Goal: Task Accomplishment & Management: Manage account settings

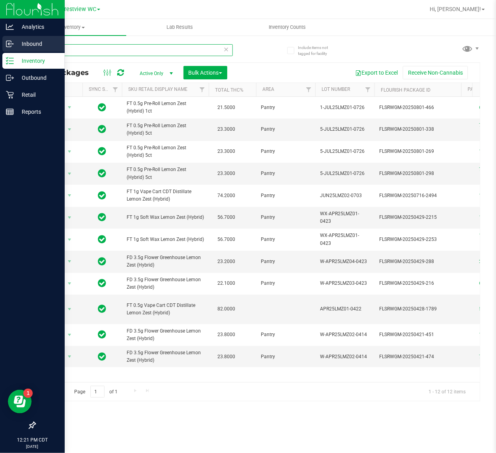
type input "l"
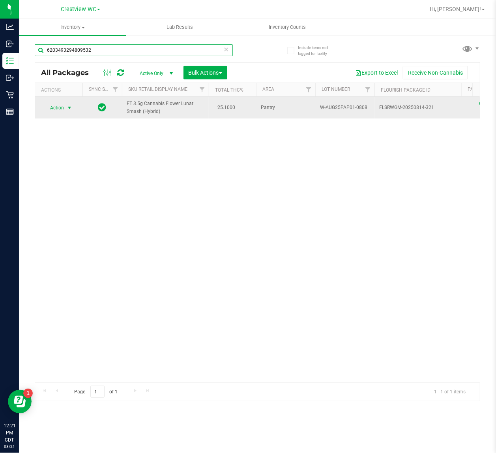
type input "6203493294809532"
click at [65, 109] on span "select" at bounding box center [70, 107] width 10 height 11
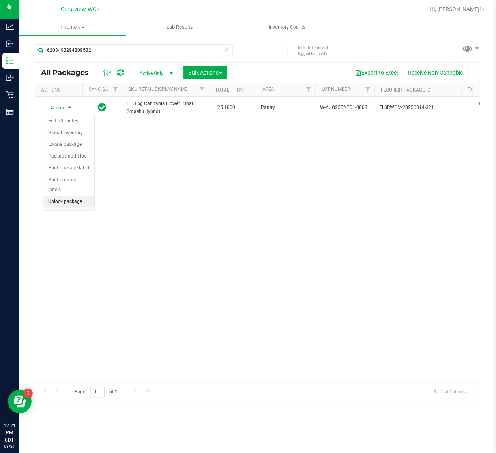
click at [76, 196] on li "Unlock package" at bounding box center [68, 202] width 51 height 12
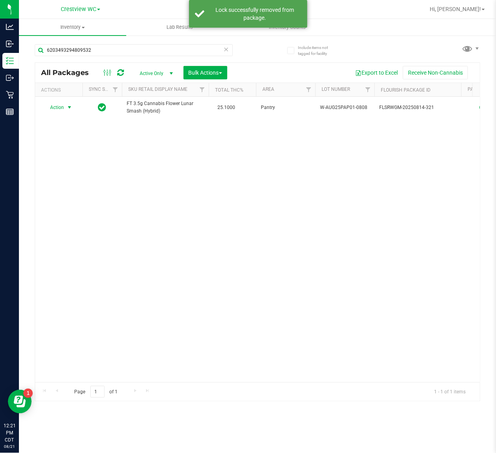
click at [66, 105] on span "select" at bounding box center [70, 107] width 10 height 11
click at [91, 206] on li "Print package label" at bounding box center [73, 203] width 61 height 12
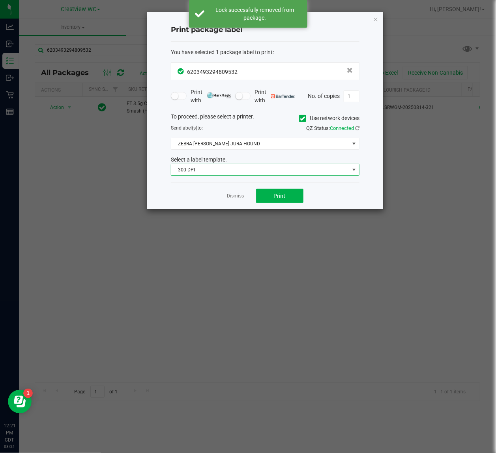
click at [261, 165] on span "300 DPI" at bounding box center [265, 170] width 189 height 12
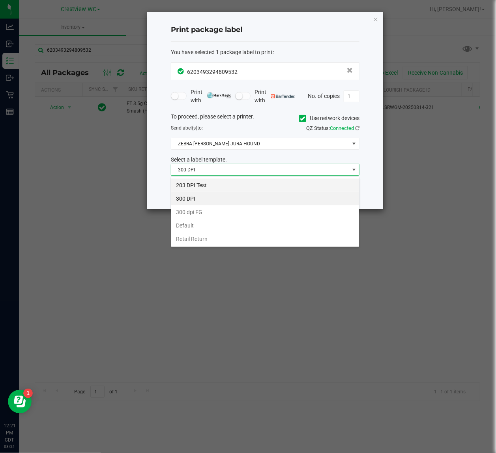
scroll to position [12, 188]
click at [246, 179] on li "203 DPI Test" at bounding box center [265, 184] width 188 height 13
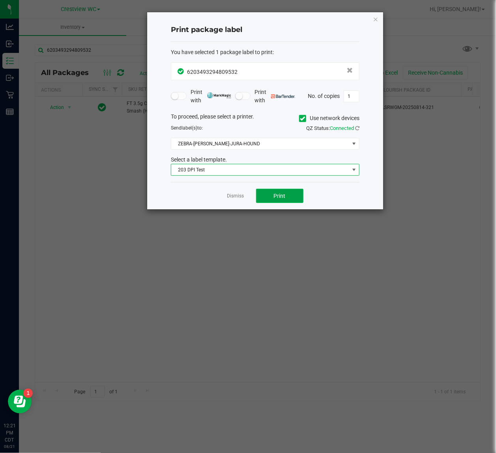
click at [268, 203] on button "Print" at bounding box center [279, 196] width 47 height 14
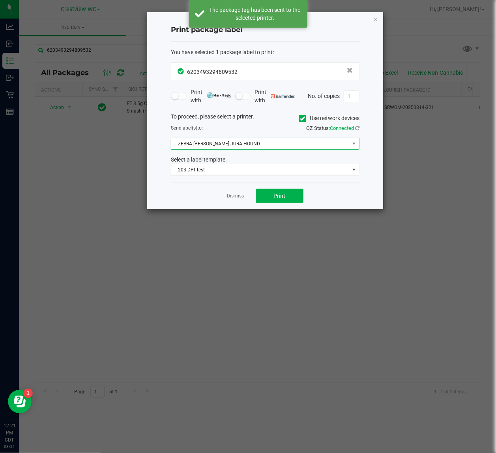
click at [288, 142] on span "ZEBRA-[PERSON_NAME]-JURA-HOUND" at bounding box center [260, 143] width 178 height 11
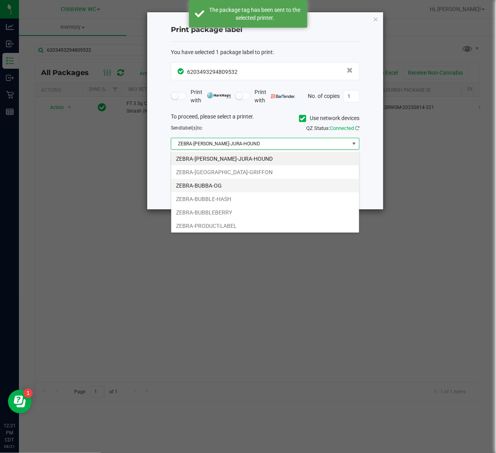
click at [265, 188] on li "ZEBRA-BUBBA-OG" at bounding box center [265, 185] width 188 height 13
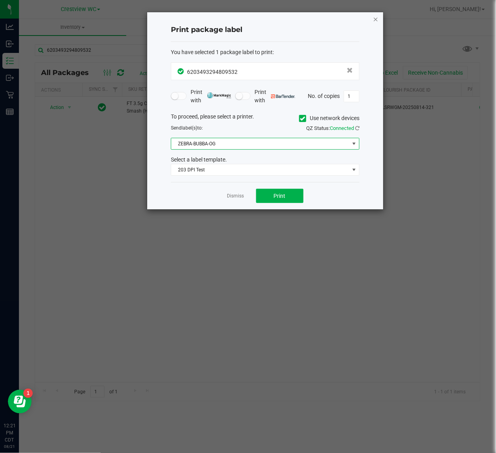
click at [377, 17] on icon "button" at bounding box center [376, 18] width 6 height 9
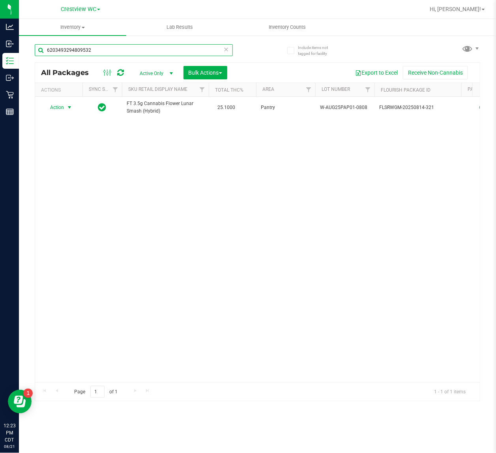
click at [118, 52] on input "6203493294809532" at bounding box center [134, 50] width 198 height 12
type input "6"
type input "2680022589678000"
click at [62, 109] on span "Action" at bounding box center [53, 107] width 21 height 11
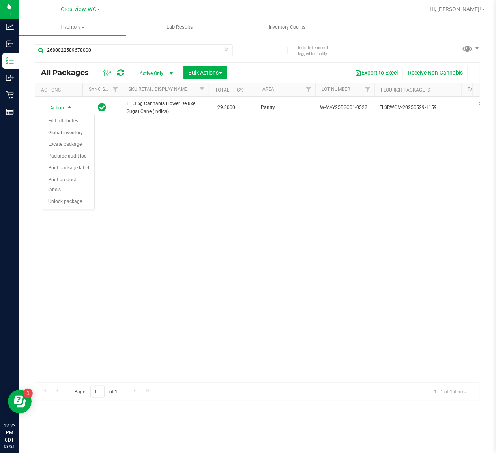
click at [72, 199] on div "Action Edit attributes Global inventory Locate package Package audit log Print …" at bounding box center [69, 162] width 52 height 96
click at [74, 196] on li "Unlock package" at bounding box center [68, 202] width 51 height 12
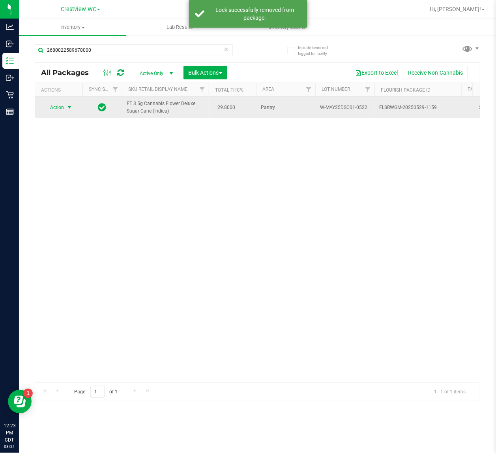
click at [65, 109] on span "select" at bounding box center [70, 107] width 10 height 11
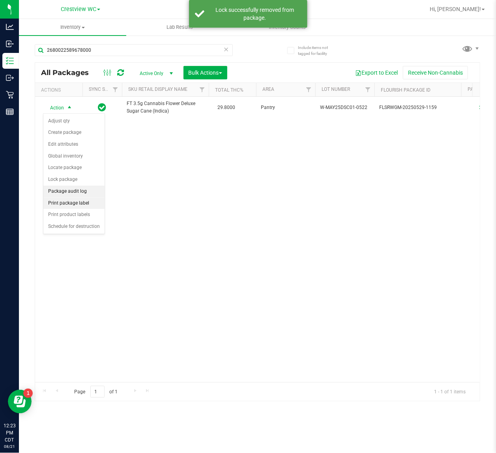
click at [79, 203] on li "Print package label" at bounding box center [73, 203] width 61 height 12
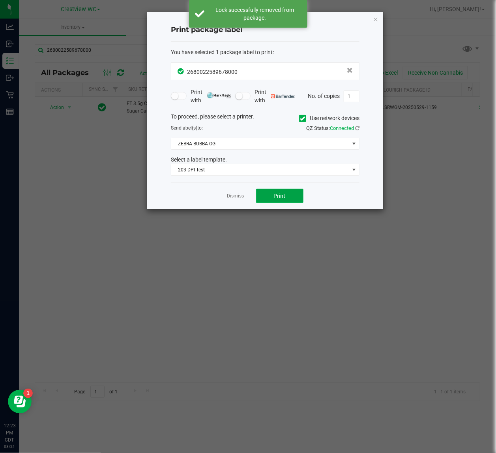
click at [277, 201] on button "Print" at bounding box center [279, 196] width 47 height 14
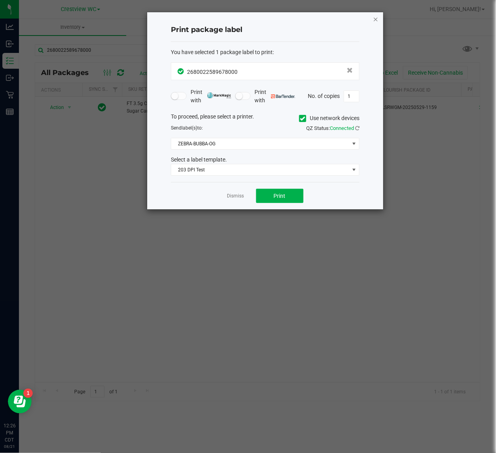
click at [374, 18] on icon "button" at bounding box center [376, 18] width 6 height 9
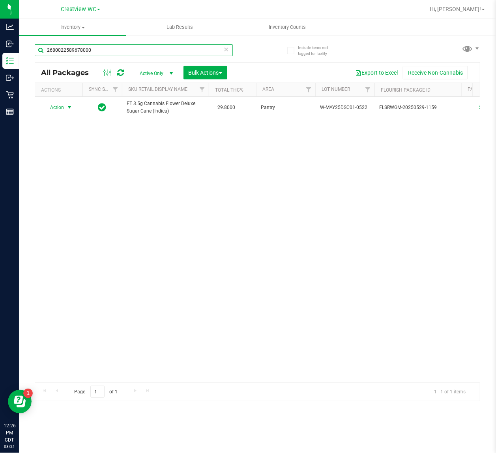
click at [152, 51] on input "2680022589678000" at bounding box center [134, 50] width 198 height 12
type input "2"
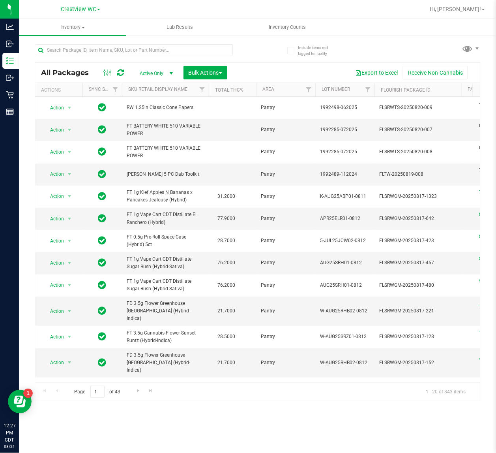
click at [64, 64] on div "All Packages Active Only Active Only Lab Samples Locked All External Internal B…" at bounding box center [257, 73] width 445 height 20
click at [99, 50] on input "text" at bounding box center [134, 50] width 198 height 12
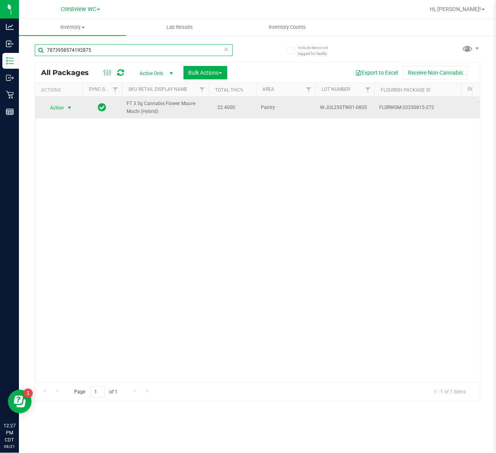
type input "7873958574192875"
click at [54, 107] on span "Action" at bounding box center [53, 107] width 21 height 11
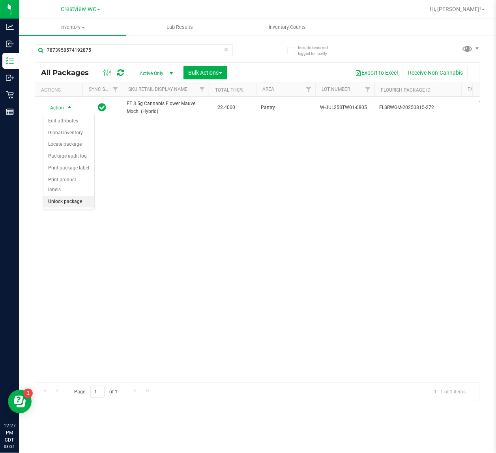
click at [78, 196] on li "Unlock package" at bounding box center [68, 202] width 51 height 12
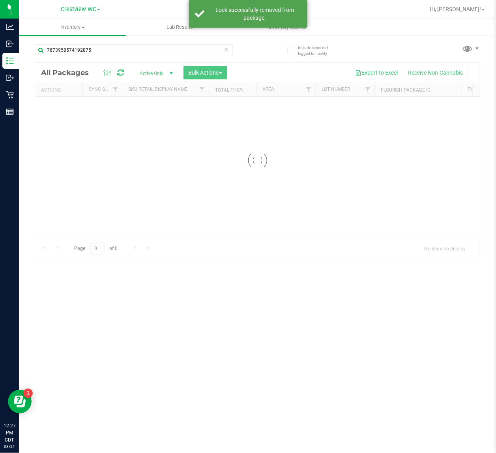
click at [58, 111] on div at bounding box center [257, 160] width 445 height 195
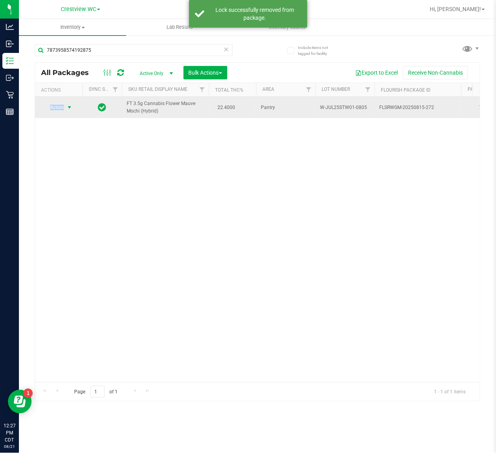
click at [59, 109] on span "Action" at bounding box center [53, 107] width 21 height 11
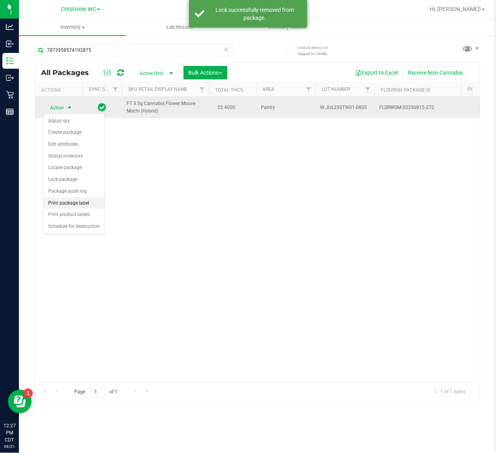
click at [75, 200] on li "Print package label" at bounding box center [73, 203] width 61 height 12
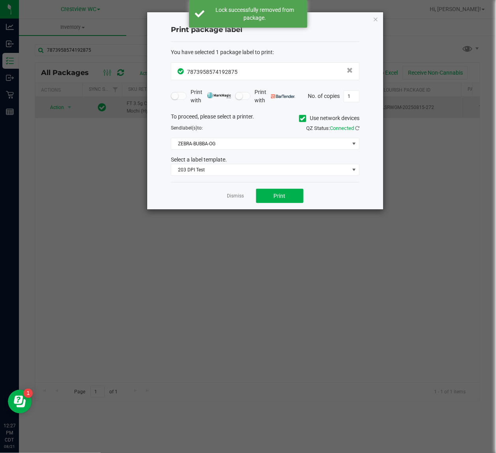
click at [271, 204] on div "Dismiss Print" at bounding box center [265, 195] width 189 height 27
click at [268, 202] on button "Print" at bounding box center [279, 196] width 47 height 14
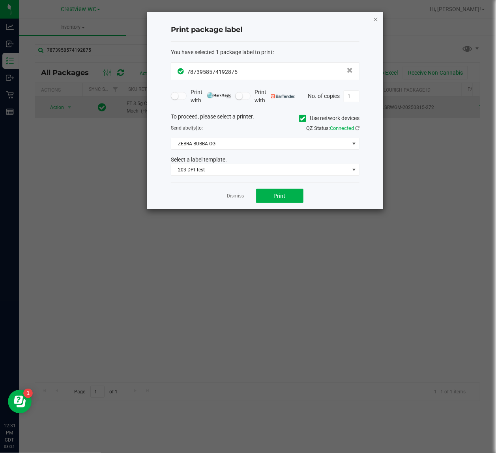
click at [374, 19] on icon "button" at bounding box center [376, 18] width 6 height 9
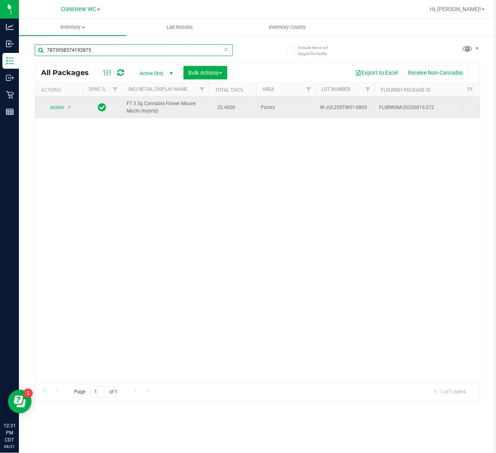
drag, startPoint x: 96, startPoint y: 52, endPoint x: -144, endPoint y: 67, distance: 240.1
click at [0, 67] on html "Analytics Inbound Inventory Outbound Retail Reports 12:31 PM CDT [DATE] 08/21 C…" at bounding box center [248, 226] width 496 height 453
type input "[CREDIT_CARD_NUMBER]"
click at [58, 109] on span "Action" at bounding box center [53, 107] width 21 height 11
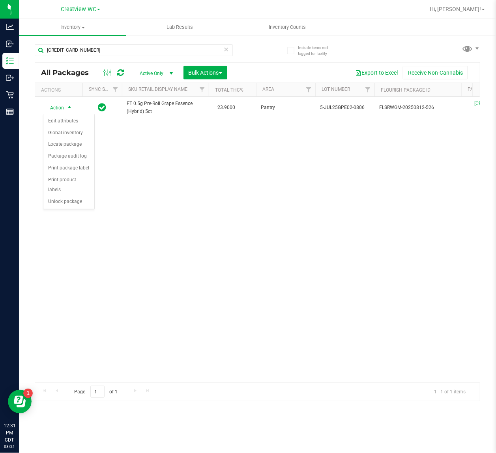
click at [78, 199] on div "Action Edit attributes Global inventory Locate package Package audit log Print …" at bounding box center [69, 162] width 52 height 96
click at [68, 201] on div "Action Action Edit attributes Global inventory Locate package Package audit log…" at bounding box center [257, 239] width 445 height 285
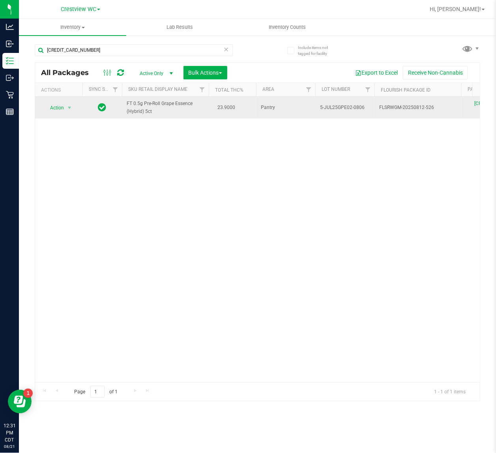
click at [56, 108] on span "Action" at bounding box center [53, 107] width 21 height 11
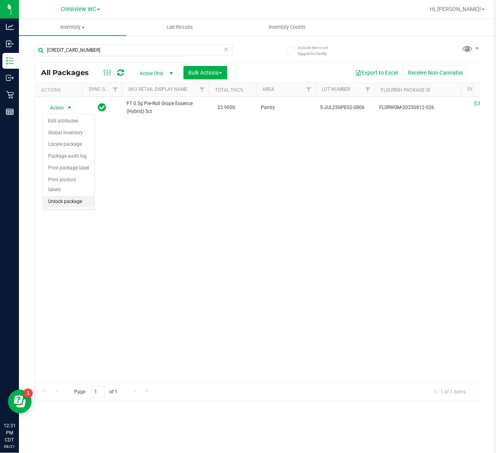
click at [66, 196] on li "Unlock package" at bounding box center [68, 202] width 51 height 12
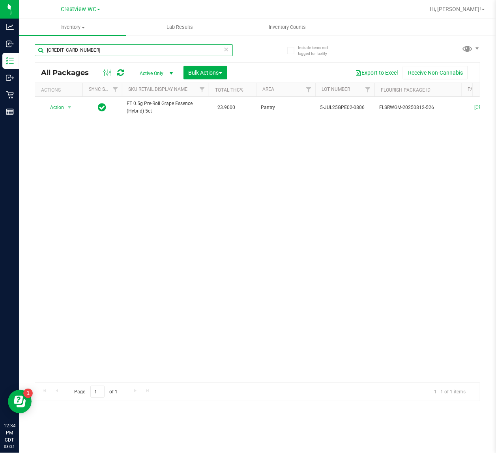
click at [122, 54] on input "[CREDIT_CARD_NUMBER]" at bounding box center [134, 50] width 198 height 12
type input "6"
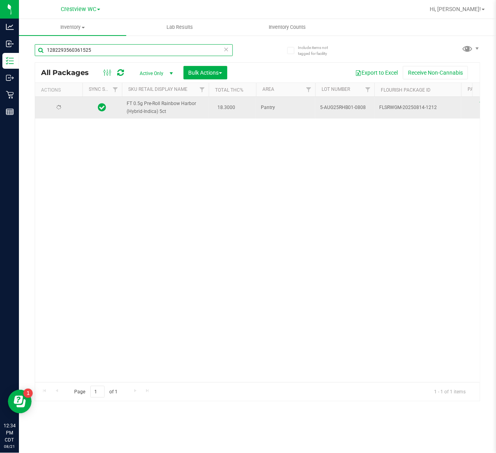
type input "1282293560361525"
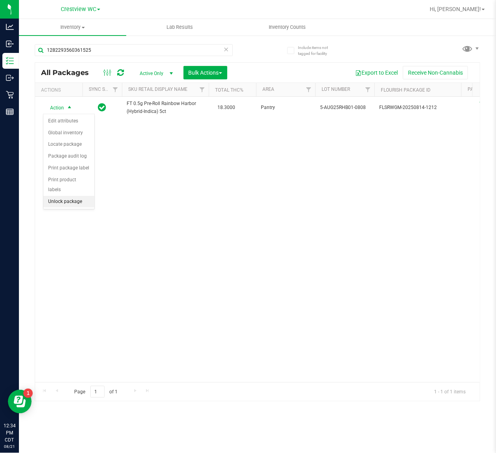
click at [67, 196] on li "Unlock package" at bounding box center [68, 202] width 51 height 12
click at [111, 33] on uib-tab-heading "Inventory All packages All inventory Waste log Create inventory" at bounding box center [72, 27] width 107 height 17
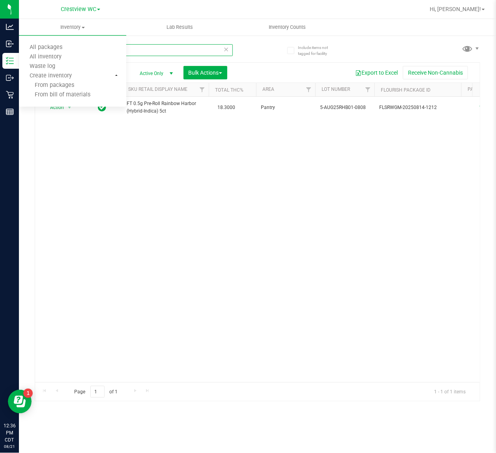
click at [182, 50] on input "1282293560361525" at bounding box center [134, 50] width 198 height 12
type input "1"
type input "1867267673976924"
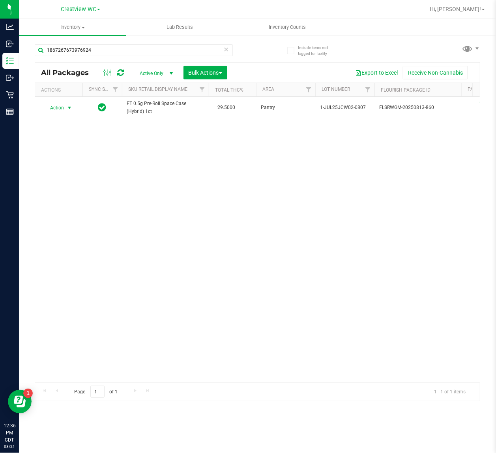
click at [60, 107] on span "Action" at bounding box center [53, 107] width 21 height 11
click at [64, 196] on li "Unlock package" at bounding box center [68, 202] width 51 height 12
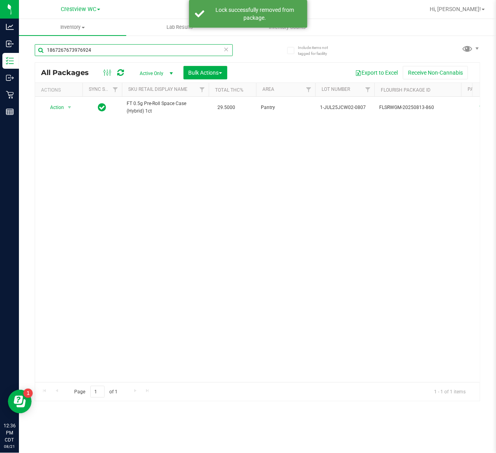
drag, startPoint x: 113, startPoint y: 49, endPoint x: 64, endPoint y: 40, distance: 50.5
click at [0, 49] on html "Analytics Inbound Inventory Outbound Retail Reports 12:36 PM CDT [DATE] 08/21 C…" at bounding box center [248, 226] width 496 height 453
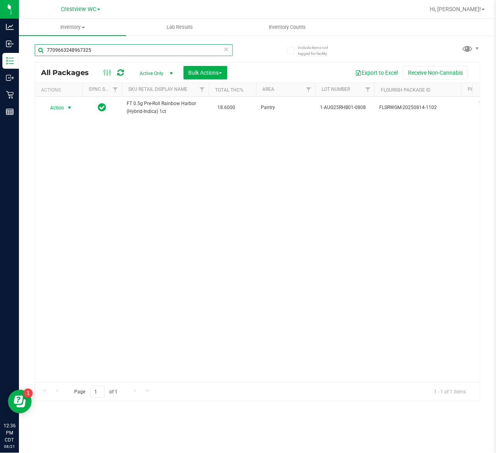
type input "7709663248967325"
click at [65, 107] on span "select" at bounding box center [70, 107] width 10 height 11
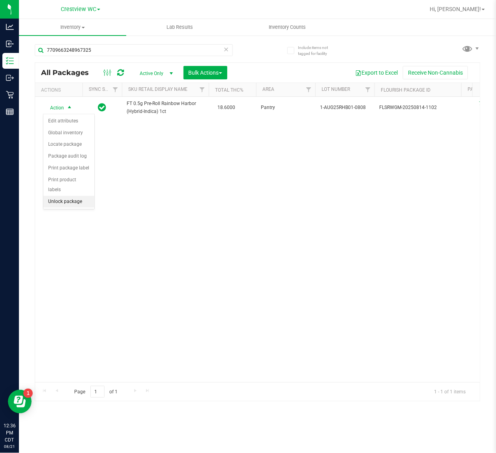
click at [88, 196] on li "Unlock package" at bounding box center [68, 202] width 51 height 12
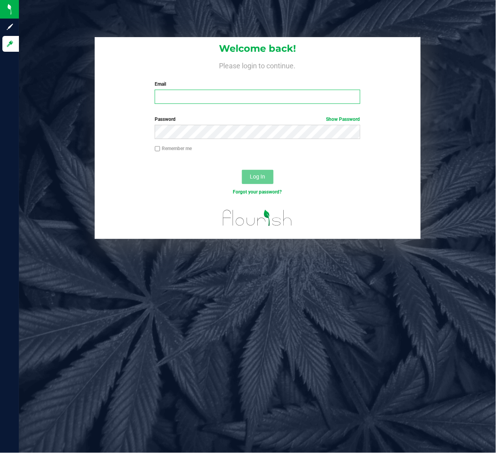
click at [197, 98] on input "Email" at bounding box center [258, 97] width 206 height 14
type input "Brollins@liveparallel.com"
click at [215, 120] on label "Password Show Password" at bounding box center [258, 119] width 206 height 7
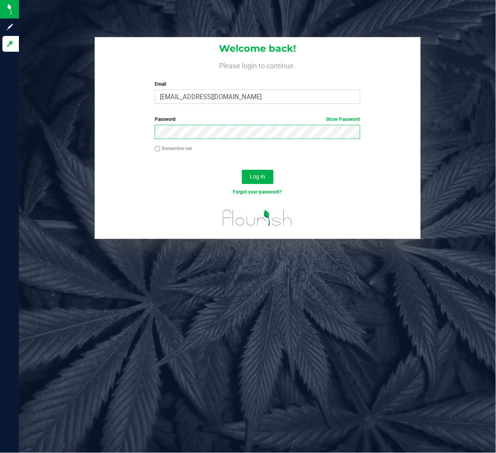
click at [242, 170] on button "Log In" at bounding box center [258, 177] width 32 height 14
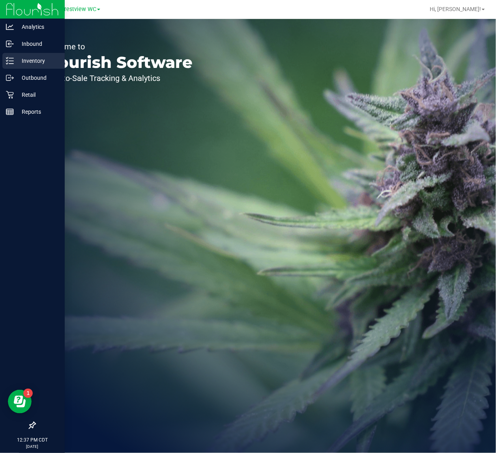
click at [10, 60] on icon at bounding box center [10, 61] width 8 height 8
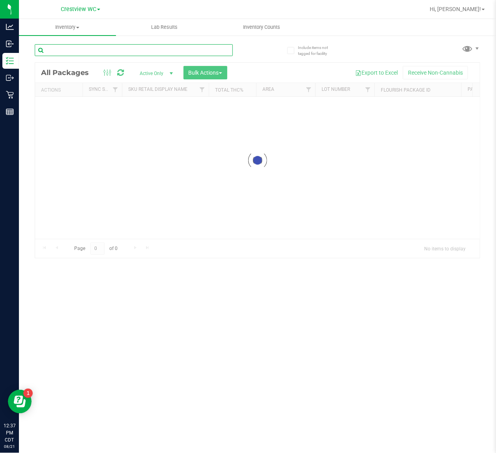
click at [122, 52] on input "text" at bounding box center [134, 50] width 198 height 12
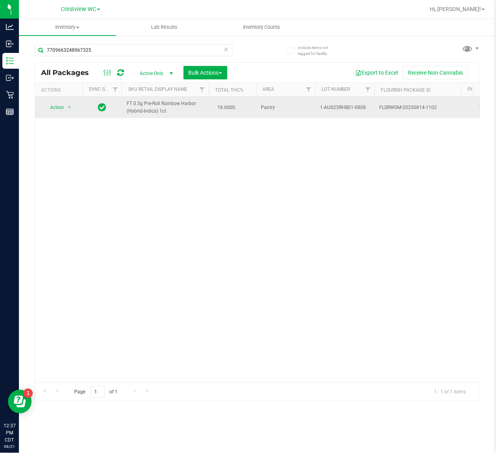
click at [55, 109] on span "Action" at bounding box center [53, 107] width 21 height 11
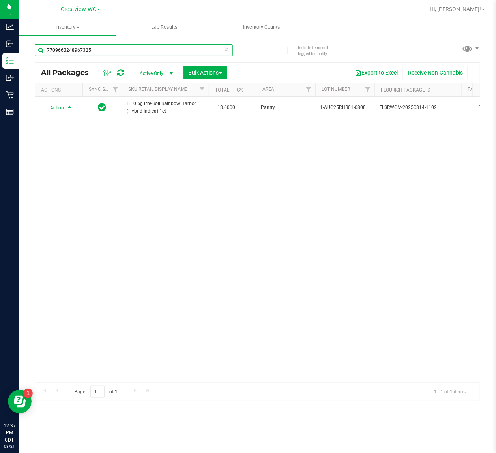
click at [115, 50] on input "7709663248967325" at bounding box center [134, 50] width 198 height 12
type input "7"
type input "3746749210137891"
click at [60, 95] on th "Actions" at bounding box center [58, 90] width 47 height 14
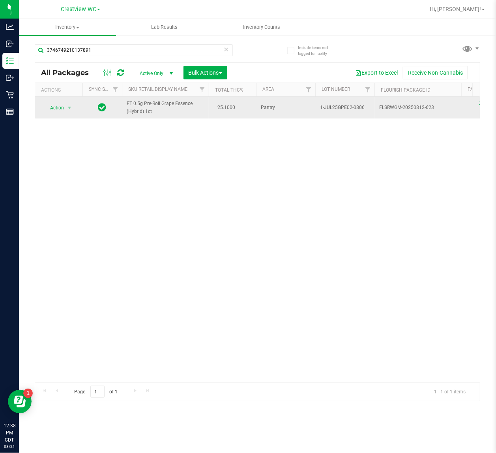
click at [55, 109] on span "Action" at bounding box center [53, 107] width 21 height 11
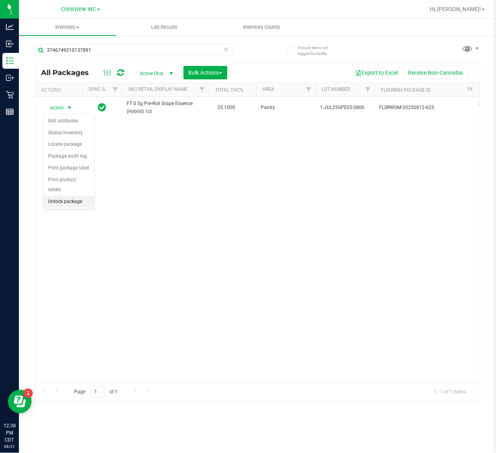
click at [81, 196] on li "Unlock package" at bounding box center [68, 202] width 51 height 12
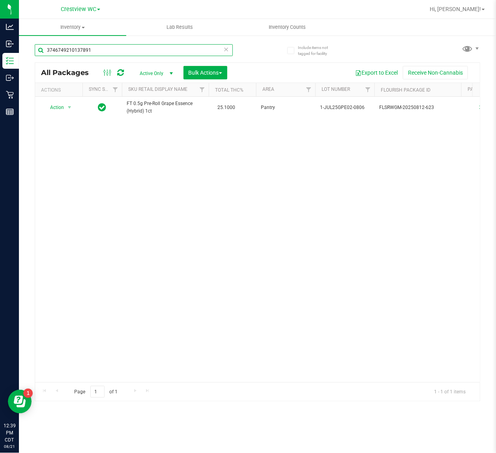
click at [109, 49] on input "3746749210137891" at bounding box center [134, 50] width 198 height 12
click at [112, 51] on input "3746749210137891" at bounding box center [134, 50] width 198 height 12
type input "3"
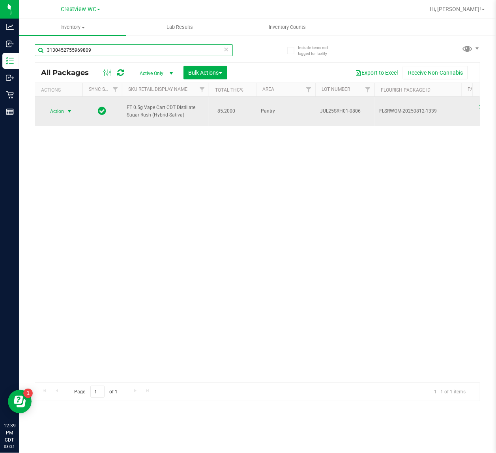
type input "3130452755969809"
click at [66, 111] on span "select" at bounding box center [69, 111] width 6 height 6
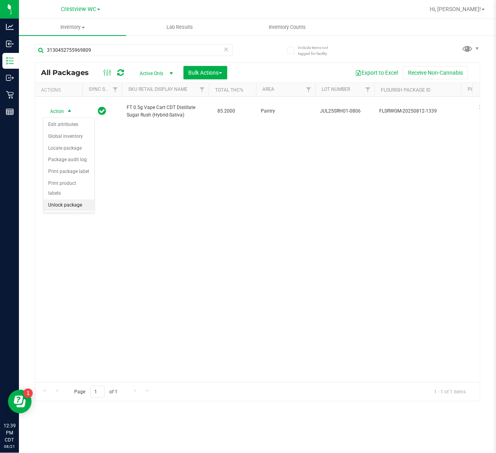
click at [74, 200] on li "Unlock package" at bounding box center [68, 205] width 51 height 12
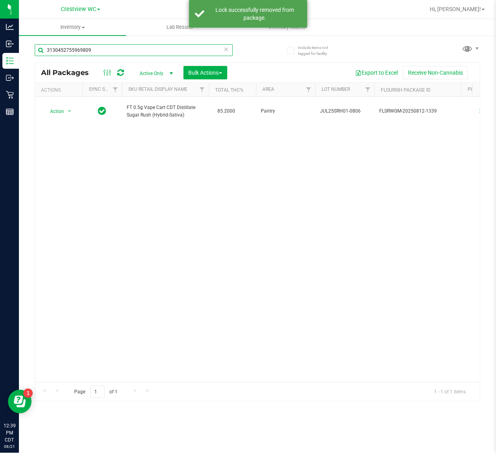
drag, startPoint x: 112, startPoint y: 48, endPoint x: 127, endPoint y: 72, distance: 28.8
click at [0, 52] on html "Analytics Inbound Inventory Outbound Retail Reports 12:39 PM CDT 08/21/2025 08/…" at bounding box center [248, 226] width 496 height 453
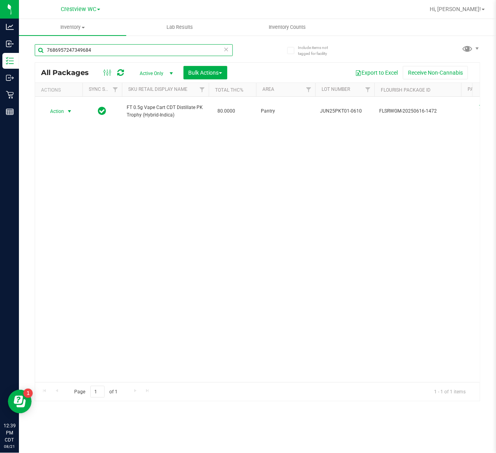
type input "7686957247349684"
click at [62, 113] on span "Action" at bounding box center [53, 111] width 21 height 11
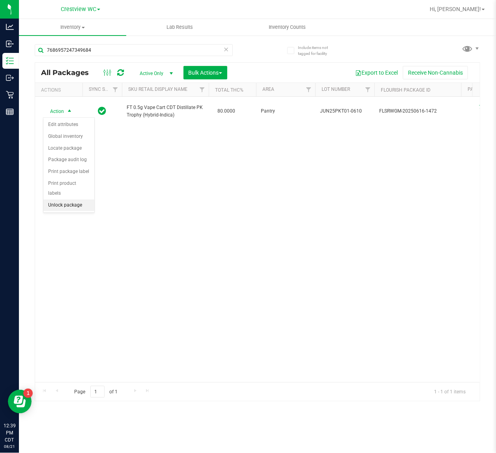
click at [85, 199] on li "Unlock package" at bounding box center [68, 205] width 51 height 12
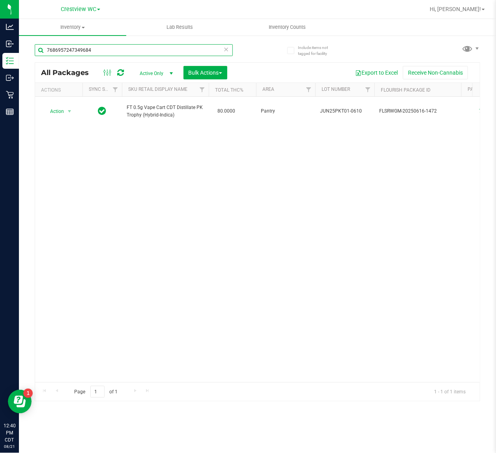
click at [109, 51] on input "7686957247349684" at bounding box center [134, 50] width 198 height 12
type input "7"
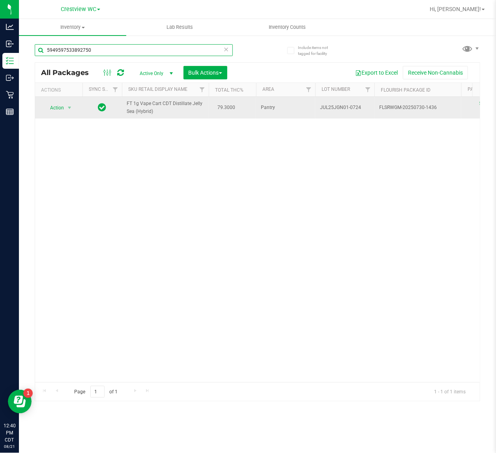
type input "5949597533892750"
click at [58, 112] on span "Action" at bounding box center [53, 107] width 21 height 11
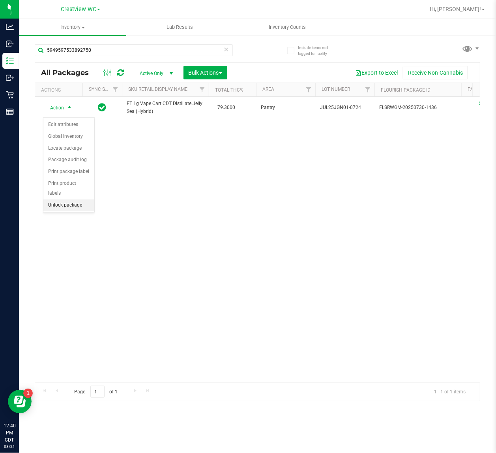
click at [74, 199] on li "Unlock package" at bounding box center [68, 205] width 51 height 12
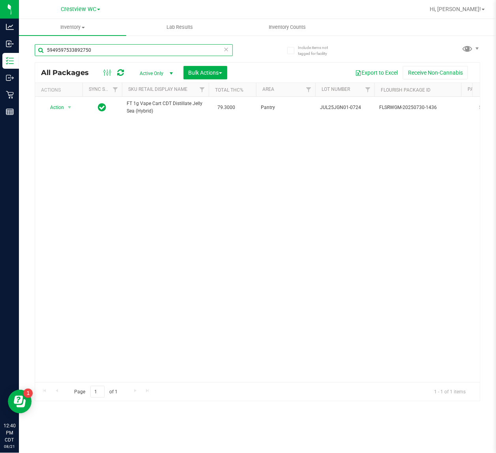
click at [96, 48] on input "5949597533892750" at bounding box center [134, 50] width 198 height 12
type input "5"
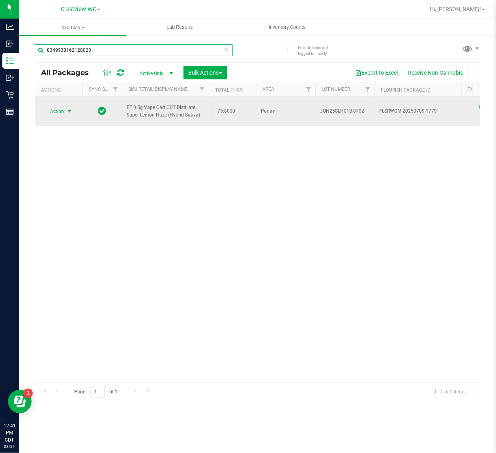
type input "8349938162128023"
click at [69, 111] on span "select" at bounding box center [69, 111] width 6 height 6
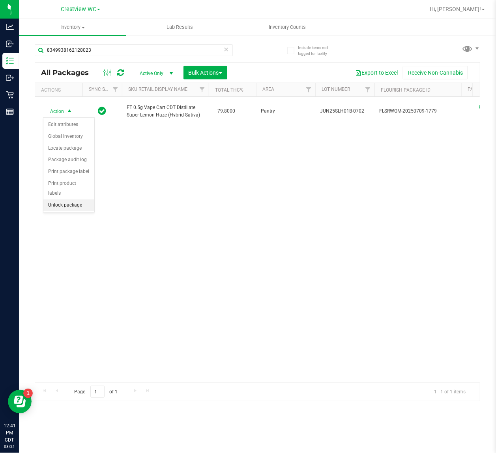
click at [70, 199] on li "Unlock package" at bounding box center [68, 205] width 51 height 12
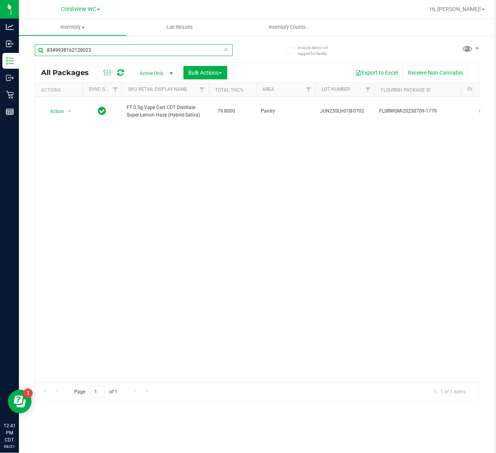
click at [114, 50] on input "8349938162128023" at bounding box center [134, 50] width 198 height 12
type input "8"
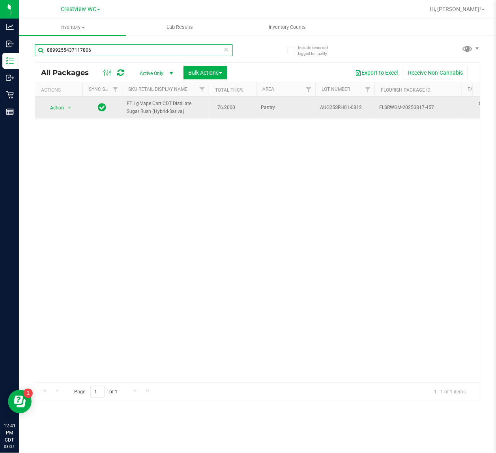
type input "8899255437117806"
click at [54, 113] on span "Action" at bounding box center [53, 107] width 21 height 11
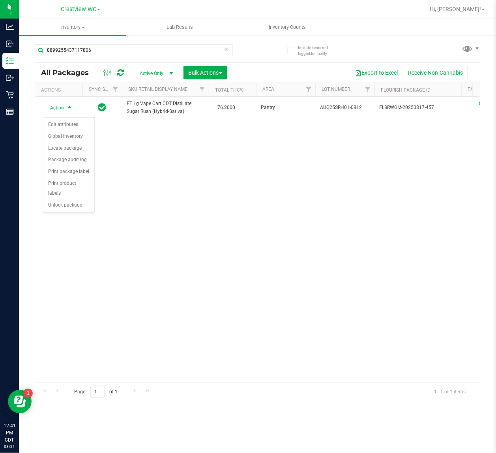
click at [64, 202] on div "Action Edit attributes Global inventory Locate package Package audit log Print …" at bounding box center [69, 165] width 52 height 96
click at [61, 202] on li "Unlock package" at bounding box center [68, 205] width 51 height 12
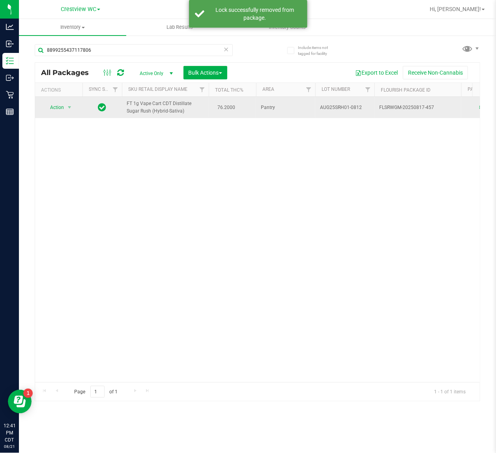
click at [56, 113] on span "Action" at bounding box center [53, 107] width 21 height 11
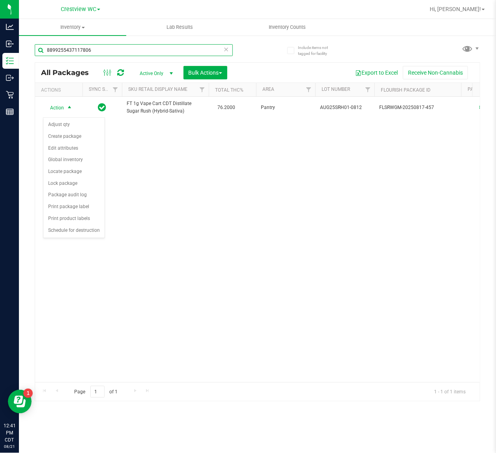
click at [114, 50] on input "8899255437117806" at bounding box center [134, 50] width 198 height 12
type input "8"
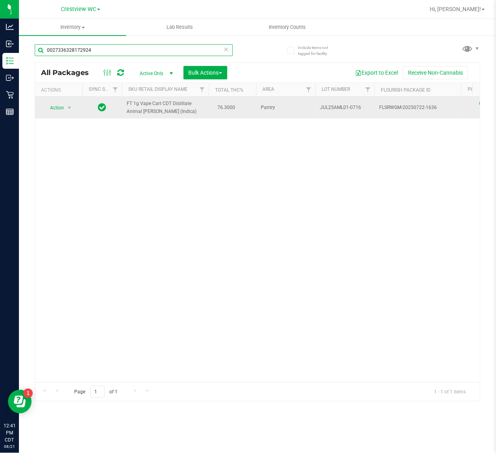
type input "0027336328172924"
click at [47, 105] on span "Action" at bounding box center [53, 107] width 21 height 11
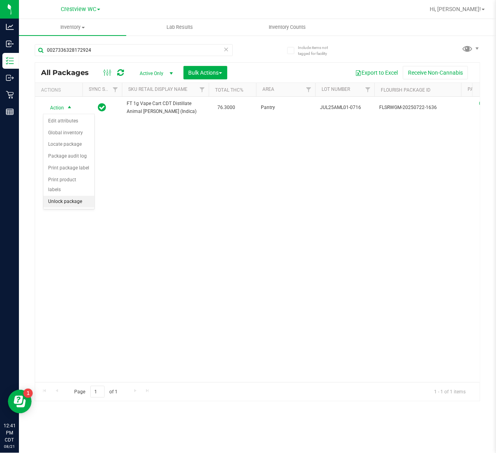
click at [60, 198] on li "Unlock package" at bounding box center [68, 202] width 51 height 12
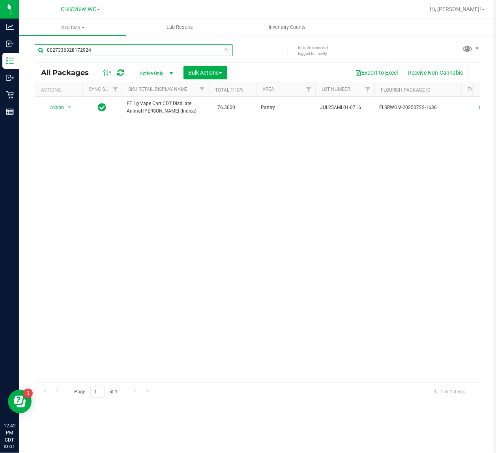
click at [117, 50] on input "0027336328172924" at bounding box center [134, 50] width 198 height 12
type input "0"
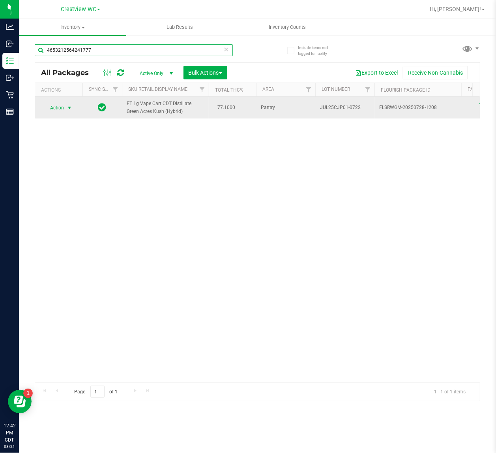
type input "4653212564241777"
click at [65, 107] on span "select" at bounding box center [70, 107] width 10 height 11
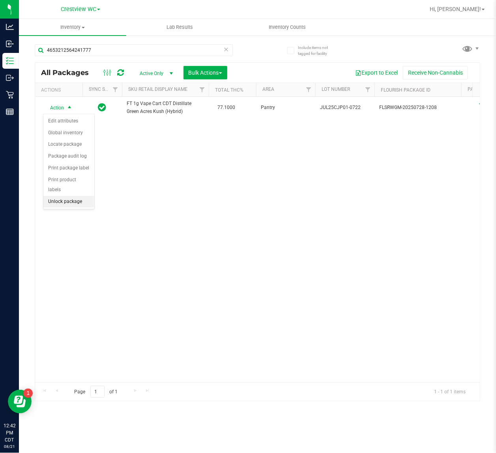
click at [58, 196] on li "Unlock package" at bounding box center [68, 202] width 51 height 12
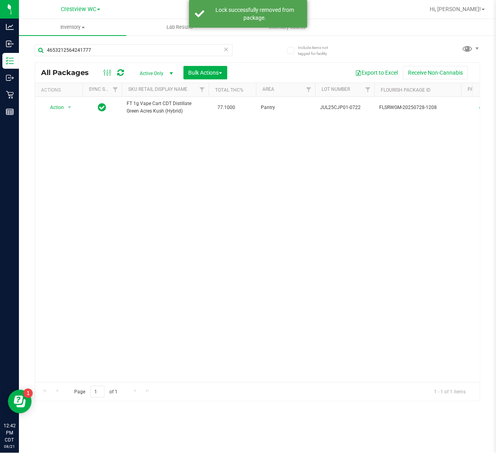
click at [60, 95] on th "Actions" at bounding box center [58, 90] width 47 height 14
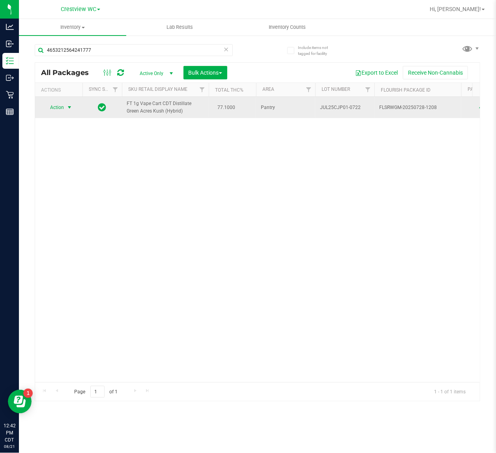
click at [67, 107] on span "select" at bounding box center [69, 107] width 6 height 6
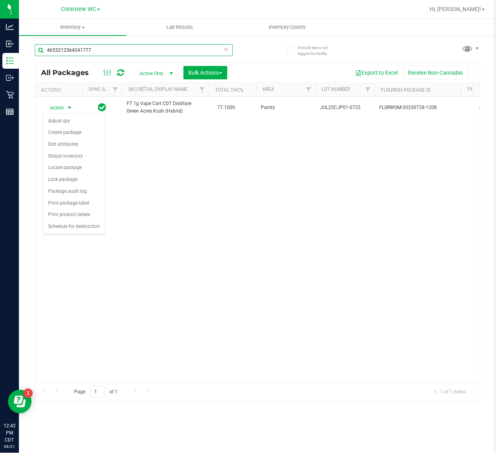
click at [105, 50] on input "4653212564241777" at bounding box center [134, 50] width 198 height 12
type input "4"
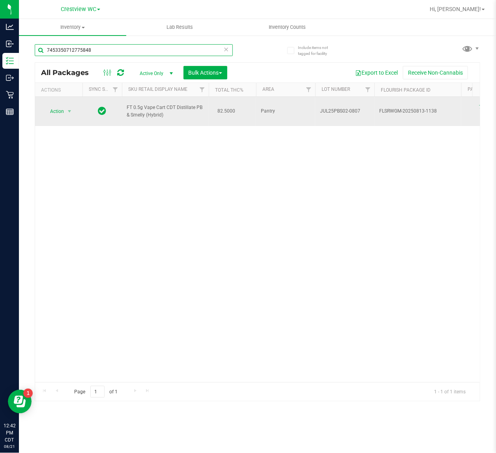
type input "7453350712775848"
click at [55, 113] on span "Action" at bounding box center [53, 111] width 21 height 11
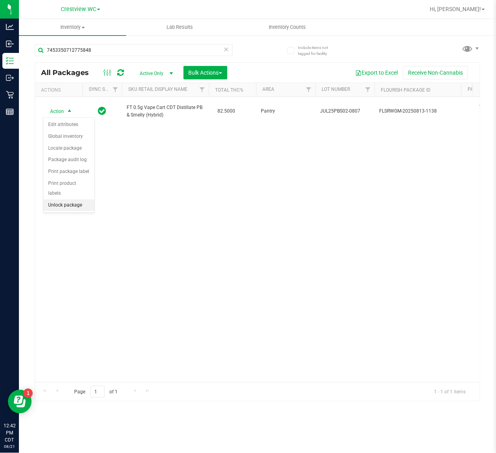
click at [78, 199] on li "Unlock package" at bounding box center [68, 205] width 51 height 12
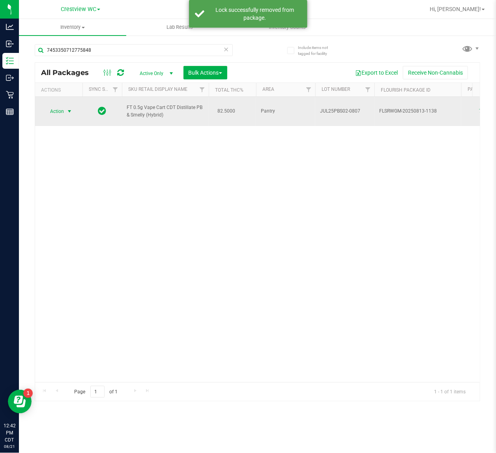
click at [68, 111] on span "select" at bounding box center [69, 111] width 6 height 6
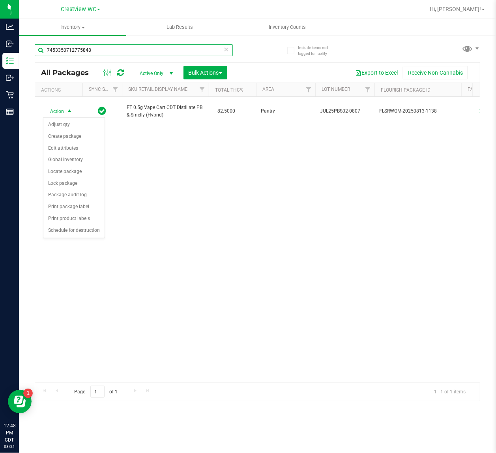
click at [97, 50] on input "7453350712775848" at bounding box center [134, 50] width 198 height 12
type input "7"
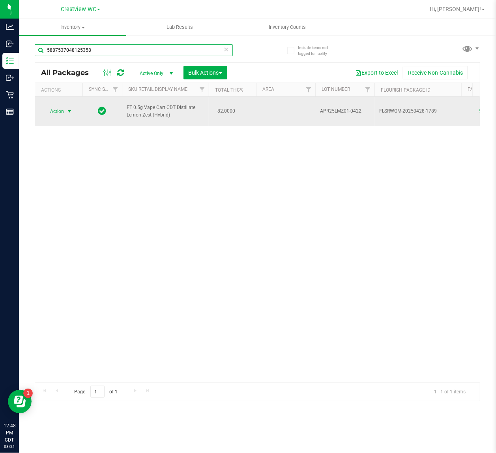
type input "5887537048125358"
click at [67, 113] on span "select" at bounding box center [69, 111] width 6 height 6
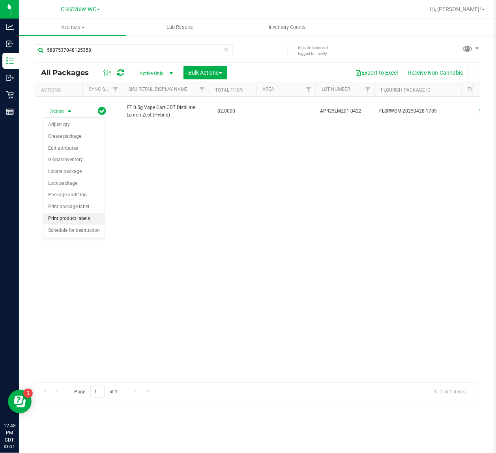
click at [81, 214] on li "Print product labels" at bounding box center [73, 219] width 61 height 12
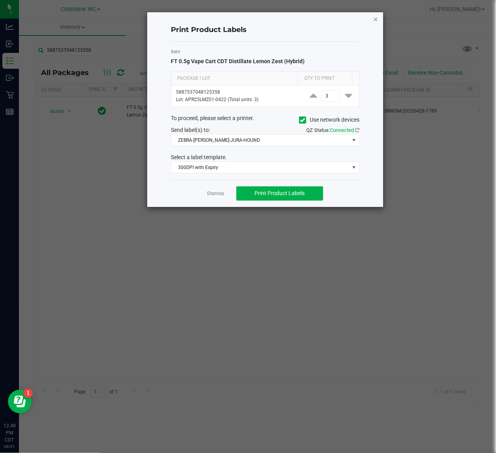
click at [376, 19] on icon "button" at bounding box center [376, 18] width 6 height 9
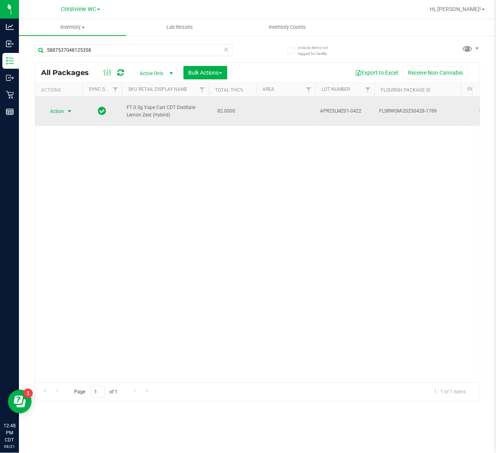
click at [50, 111] on span "Action" at bounding box center [53, 111] width 21 height 11
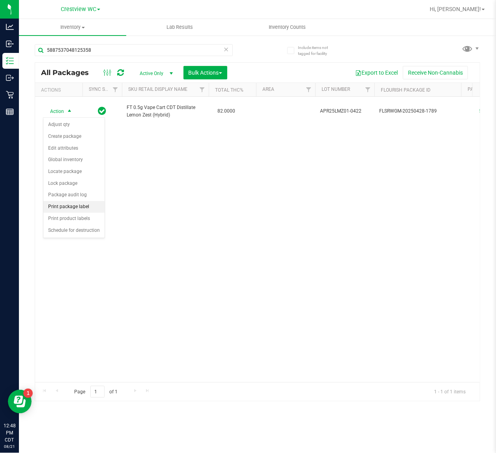
click at [90, 204] on li "Print package label" at bounding box center [73, 207] width 61 height 12
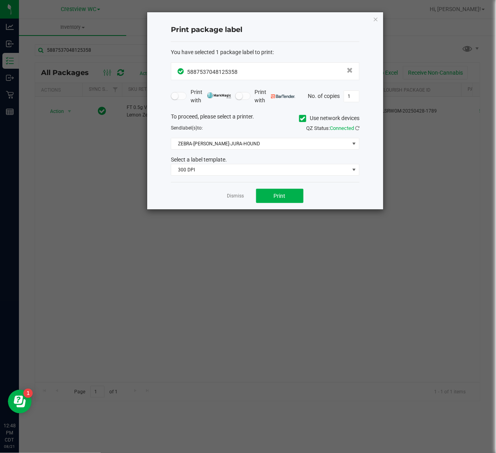
click at [257, 180] on div "You have selected 1 package label to print : 5887537048125358 Print with Print …" at bounding box center [265, 112] width 189 height 141
click at [255, 176] on span "300 DPI" at bounding box center [265, 170] width 189 height 12
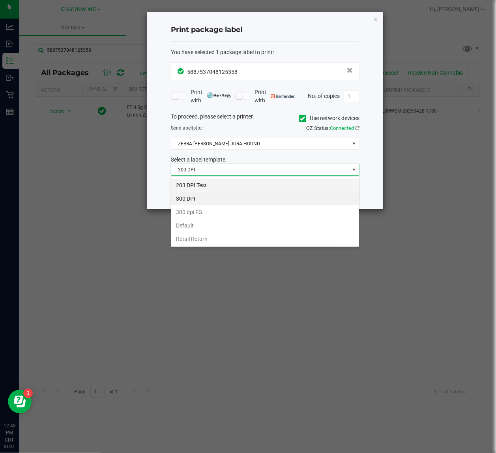
scroll to position [12, 188]
click at [251, 184] on li "203 DPI Test" at bounding box center [265, 184] width 188 height 13
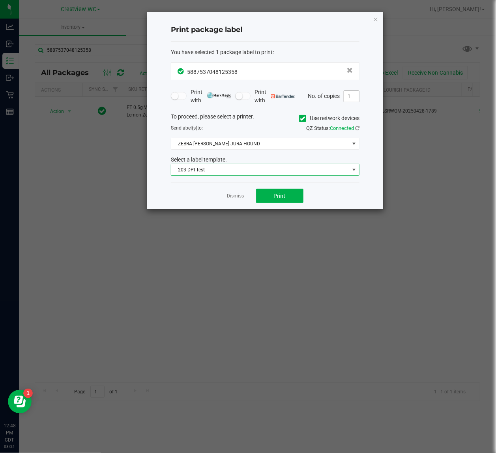
click at [348, 99] on input "1" at bounding box center [351, 96] width 15 height 11
type input "3"
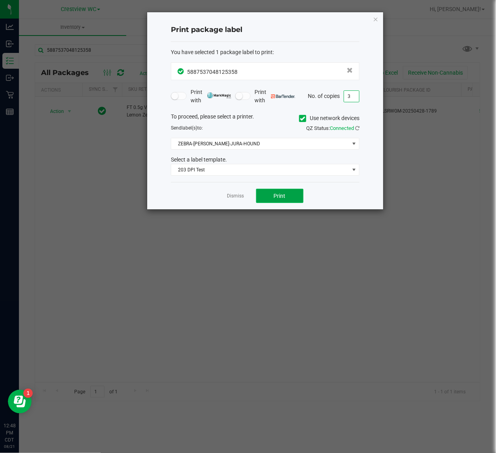
click at [291, 202] on button "Print" at bounding box center [279, 196] width 47 height 14
click at [373, 20] on icon "button" at bounding box center [376, 18] width 6 height 9
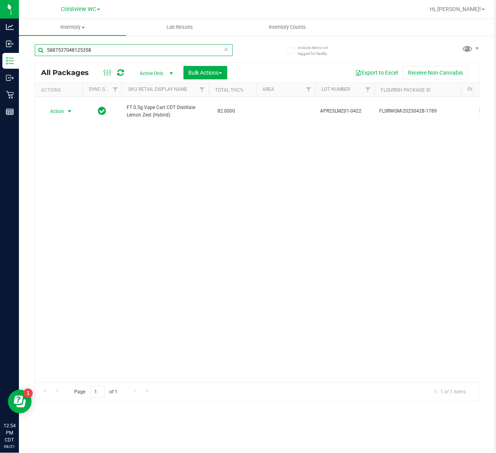
click at [125, 50] on input "5887537048125358" at bounding box center [134, 50] width 198 height 12
type input "5"
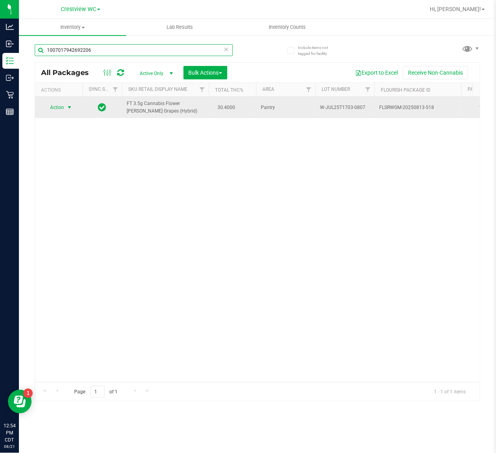
type input "1007017942692206"
click at [58, 109] on span "Action" at bounding box center [53, 107] width 21 height 11
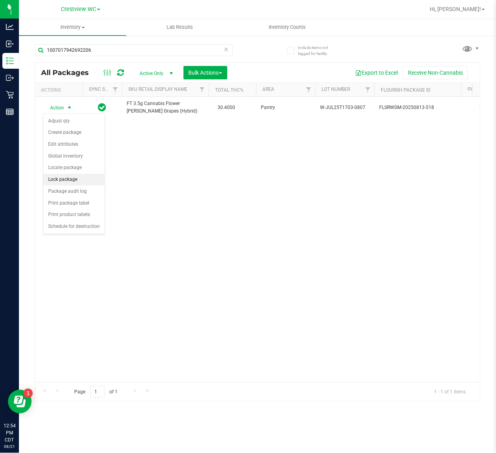
click at [76, 185] on li "Lock package" at bounding box center [73, 180] width 61 height 12
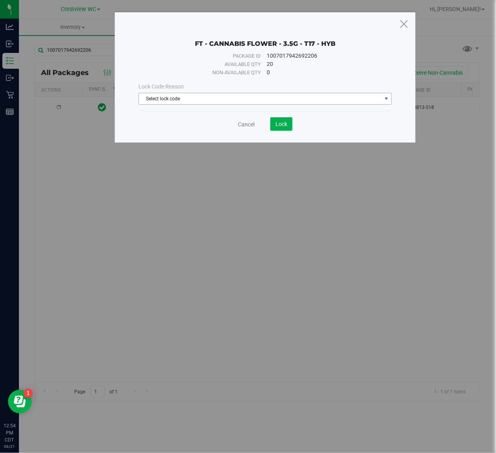
click at [279, 94] on span "Select lock code" at bounding box center [260, 98] width 242 height 11
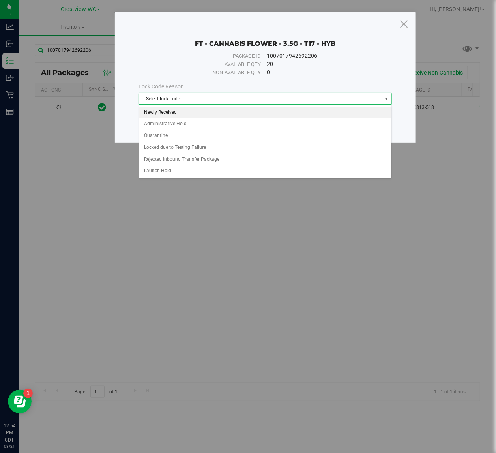
click at [263, 111] on li "Newly Received" at bounding box center [265, 113] width 252 height 12
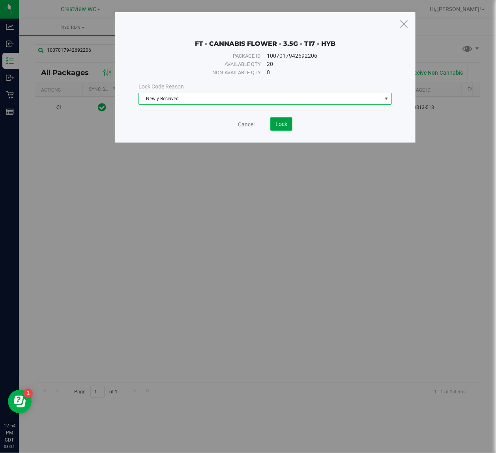
click at [279, 120] on button "Lock" at bounding box center [281, 123] width 22 height 13
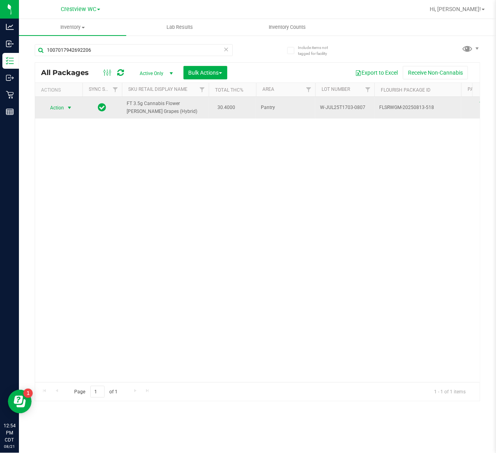
click at [70, 105] on span "select" at bounding box center [69, 108] width 6 height 6
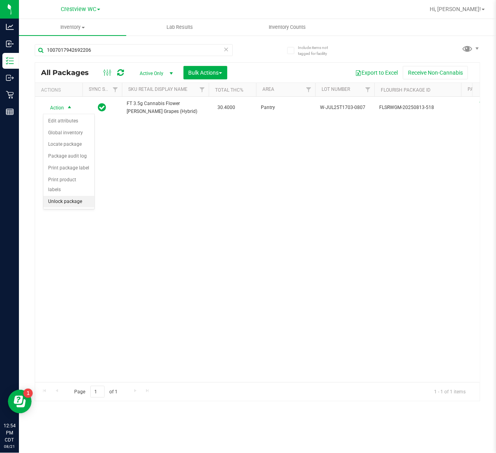
click at [81, 196] on li "Unlock package" at bounding box center [68, 202] width 51 height 12
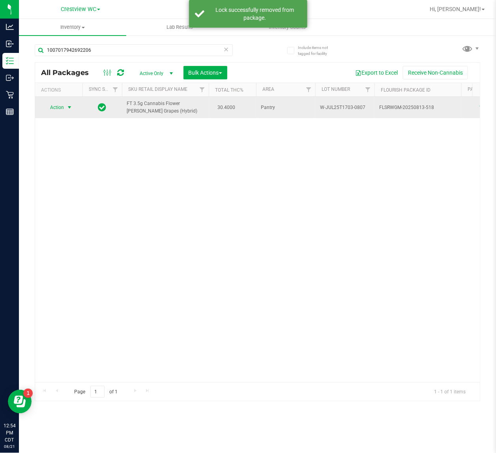
drag, startPoint x: 67, startPoint y: 110, endPoint x: 64, endPoint y: 106, distance: 5.6
click at [64, 106] on span "Action" at bounding box center [53, 107] width 21 height 11
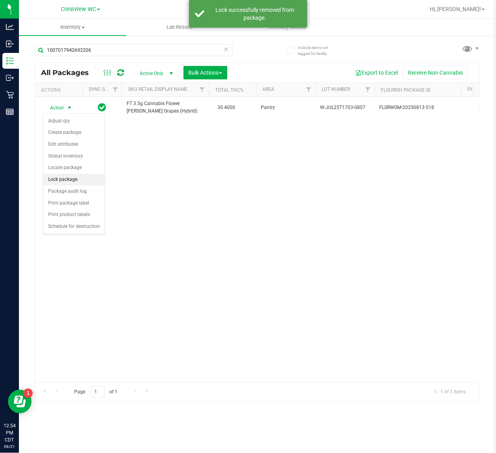
click at [74, 182] on li "Lock package" at bounding box center [73, 180] width 61 height 12
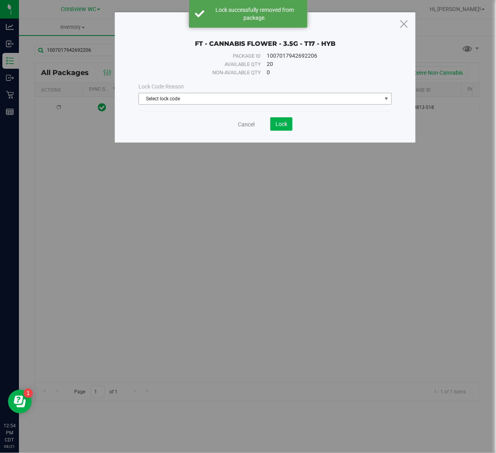
click at [183, 102] on span "Select lock code" at bounding box center [260, 98] width 242 height 11
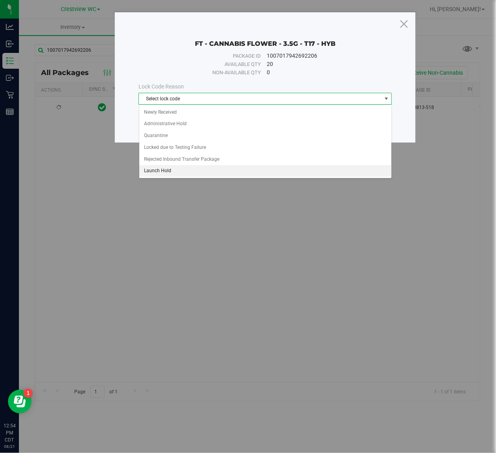
click at [187, 167] on li "Launch Hold" at bounding box center [265, 171] width 252 height 12
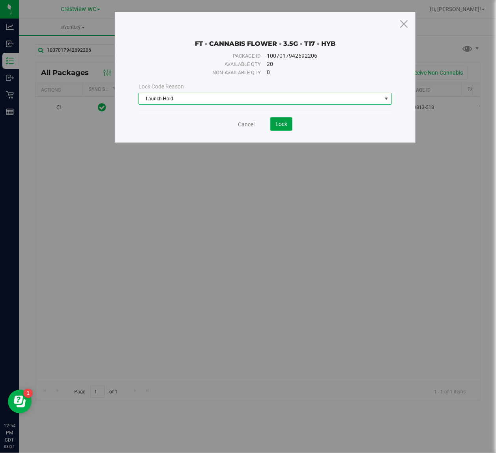
click at [280, 125] on span "Lock" at bounding box center [282, 124] width 12 height 6
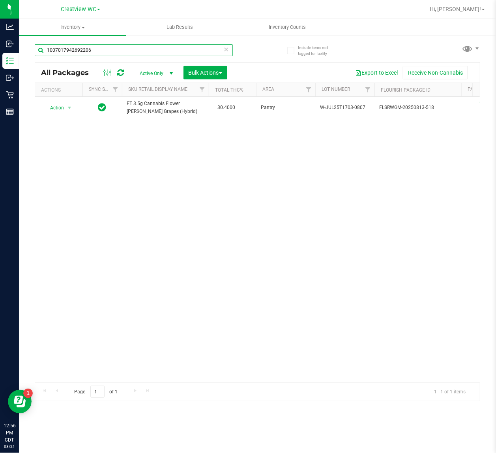
click at [109, 51] on input "1007017942692206" at bounding box center [134, 50] width 198 height 12
type input "1"
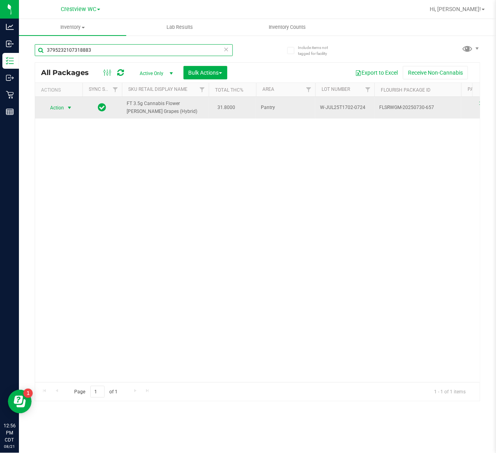
type input "3795232107318883"
click at [66, 105] on span "select" at bounding box center [69, 108] width 6 height 6
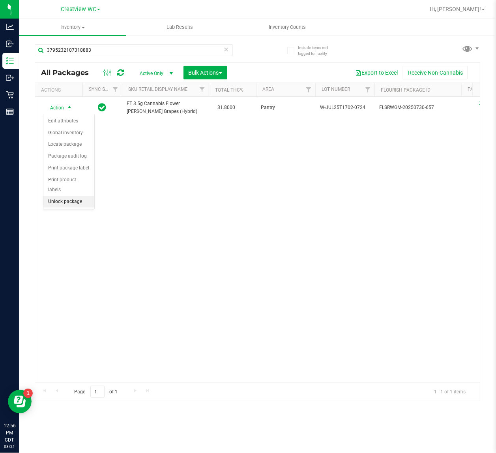
click at [72, 196] on li "Unlock package" at bounding box center [68, 202] width 51 height 12
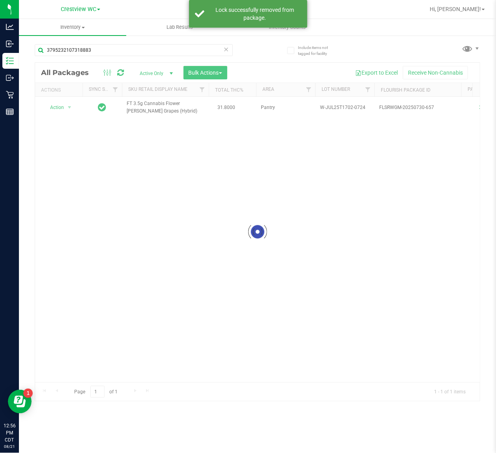
click at [59, 110] on div at bounding box center [257, 232] width 445 height 338
click at [60, 109] on span "Action" at bounding box center [53, 107] width 21 height 11
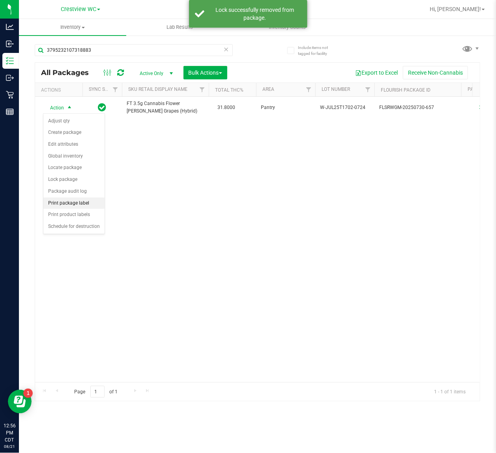
click at [74, 205] on li "Print package label" at bounding box center [73, 203] width 61 height 12
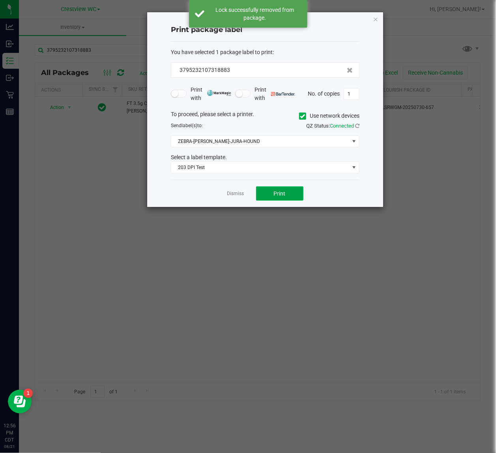
click at [285, 192] on button "Print" at bounding box center [279, 193] width 47 height 14
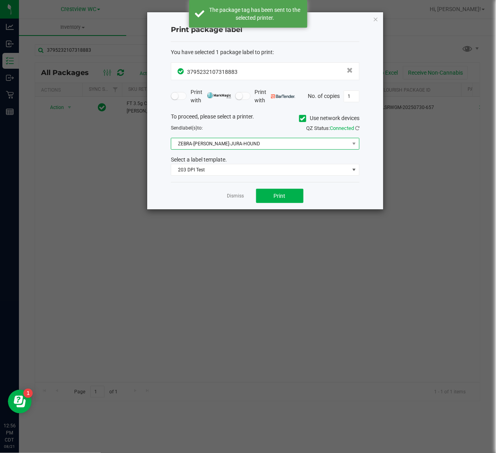
click at [241, 144] on span "ZEBRA-[PERSON_NAME]-JURA-HOUND" at bounding box center [260, 143] width 178 height 11
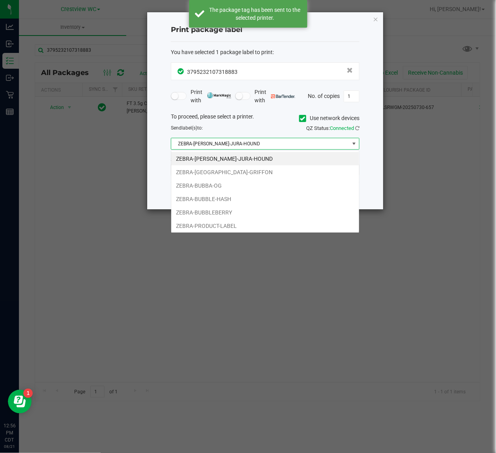
scroll to position [12, 188]
click at [236, 184] on li "ZEBRA-BUBBA-OG" at bounding box center [265, 185] width 188 height 13
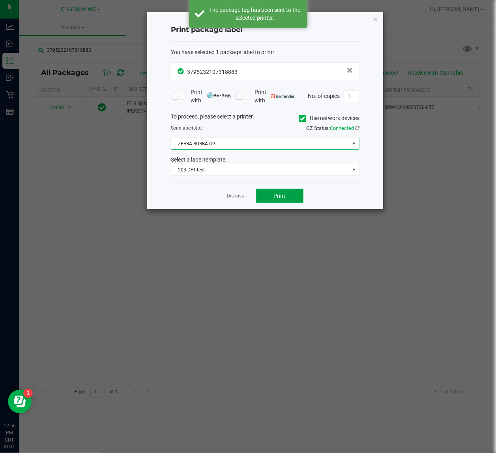
click at [287, 202] on button "Print" at bounding box center [279, 196] width 47 height 14
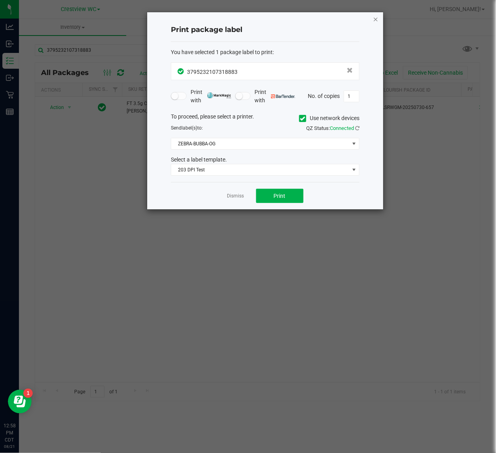
click at [376, 19] on icon "button" at bounding box center [376, 18] width 6 height 9
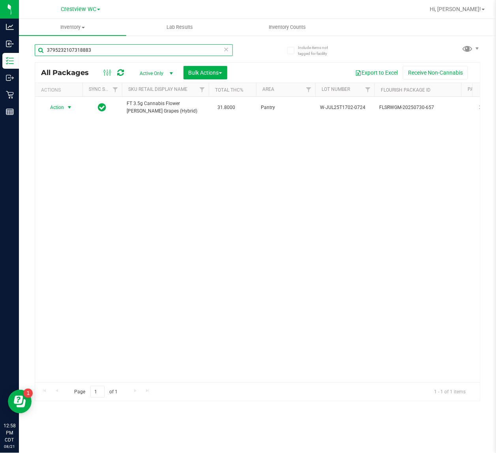
click at [123, 50] on input "3795232107318883" at bounding box center [134, 50] width 198 height 12
type input "3"
type input "6974478003935018"
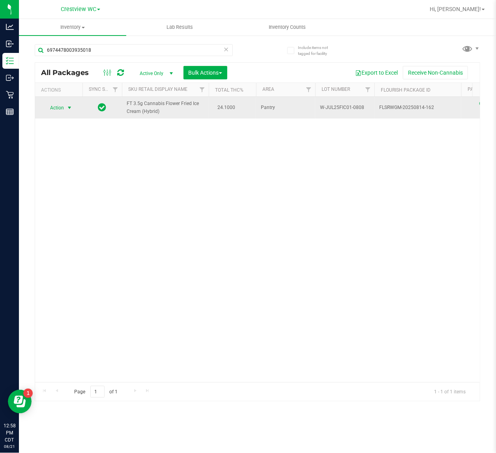
click at [66, 108] on span "select" at bounding box center [69, 108] width 6 height 6
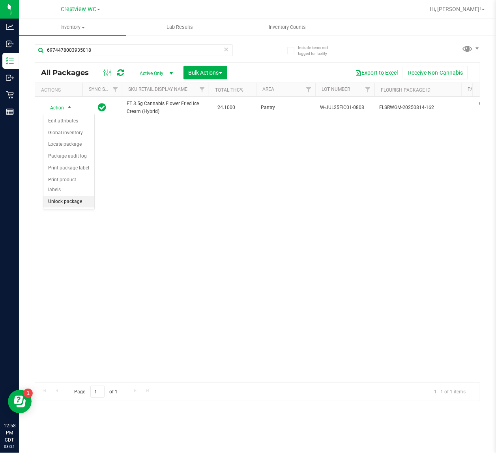
click at [62, 196] on li "Unlock package" at bounding box center [68, 202] width 51 height 12
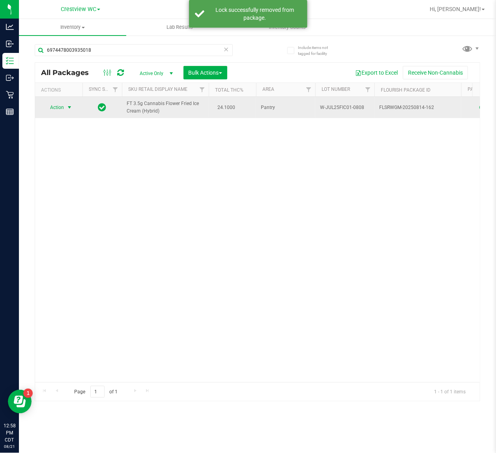
click at [64, 107] on span "Action" at bounding box center [59, 107] width 32 height 11
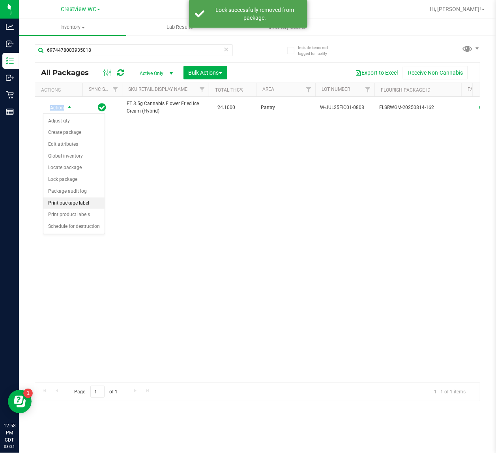
click at [76, 202] on li "Print package label" at bounding box center [73, 203] width 61 height 12
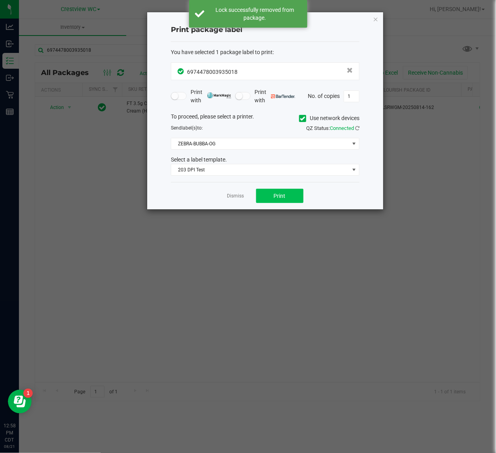
drag, startPoint x: 315, startPoint y: 199, endPoint x: 289, endPoint y: 203, distance: 26.1
click at [313, 201] on div "Dismiss Print" at bounding box center [265, 195] width 189 height 27
click at [289, 203] on button "Print" at bounding box center [279, 196] width 47 height 14
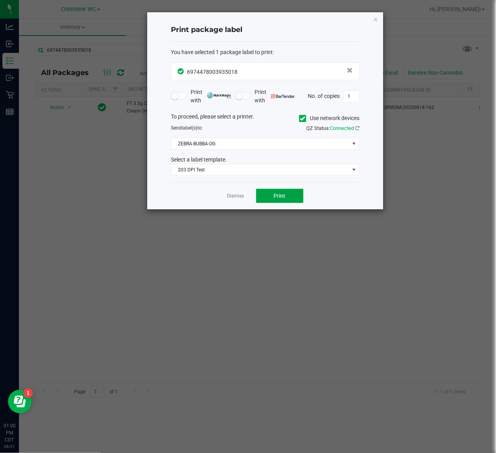
click at [279, 197] on span "Print" at bounding box center [280, 196] width 12 height 6
click at [376, 19] on icon "button" at bounding box center [376, 18] width 6 height 9
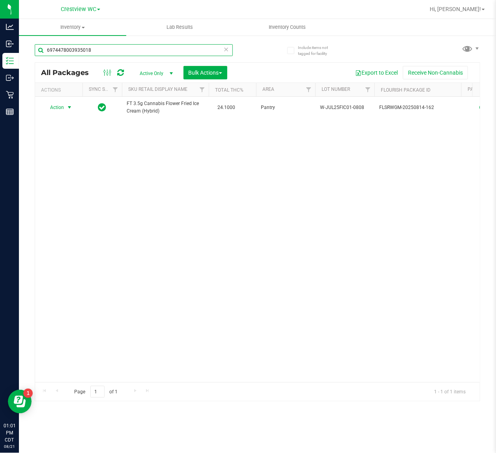
drag, startPoint x: 163, startPoint y: 52, endPoint x: -151, endPoint y: 52, distance: 313.4
click at [0, 52] on html "Analytics Inbound Inventory Outbound Retail Reports 01:01 PM CDT 08/21/2025 08/…" at bounding box center [248, 226] width 496 height 453
type input "4652516916219257"
click at [60, 106] on span "Action" at bounding box center [53, 107] width 21 height 11
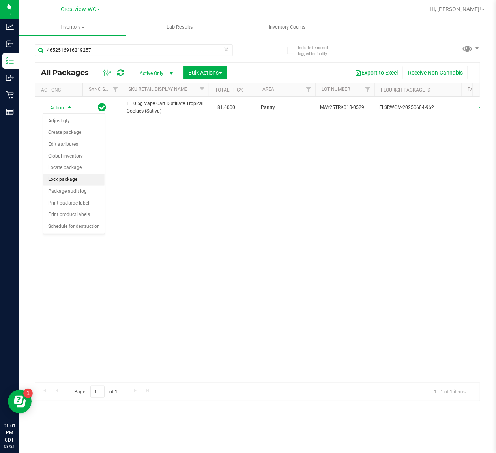
click at [71, 180] on li "Lock package" at bounding box center [73, 180] width 61 height 12
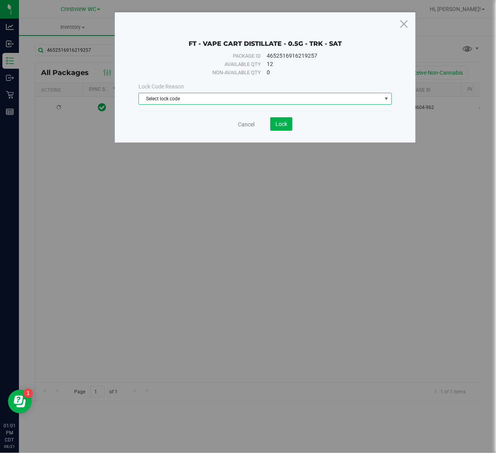
drag, startPoint x: 231, startPoint y: 98, endPoint x: 212, endPoint y: 101, distance: 19.2
click at [230, 99] on span "Select lock code" at bounding box center [260, 98] width 242 height 11
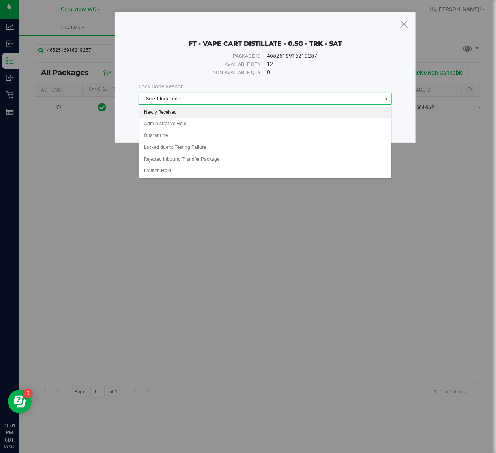
click at [204, 111] on li "Newly Received" at bounding box center [265, 113] width 252 height 12
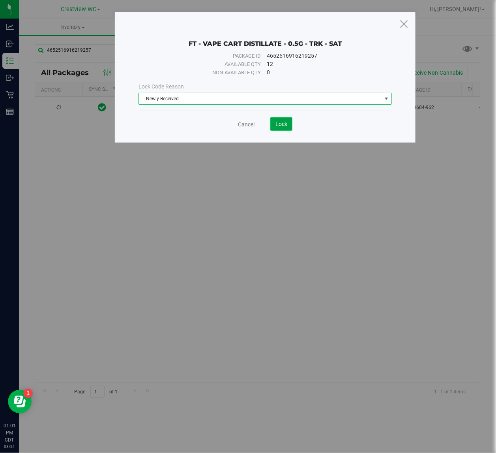
click at [276, 127] on span "Lock" at bounding box center [282, 124] width 12 height 6
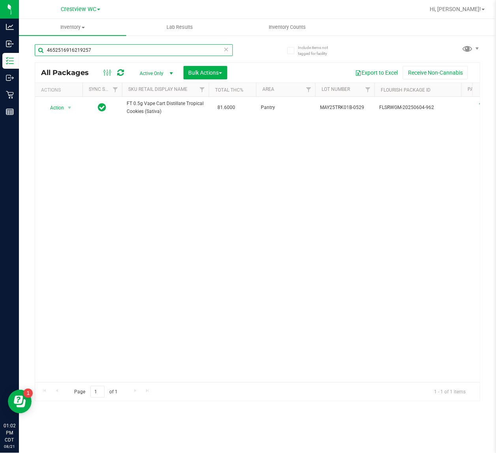
drag, startPoint x: 131, startPoint y: 51, endPoint x: 116, endPoint y: 81, distance: 33.2
click at [0, 51] on html "Analytics Inbound Inventory Outbound Retail Reports 01:02 PM CDT 08/21/2025 08/…" at bounding box center [248, 226] width 496 height 453
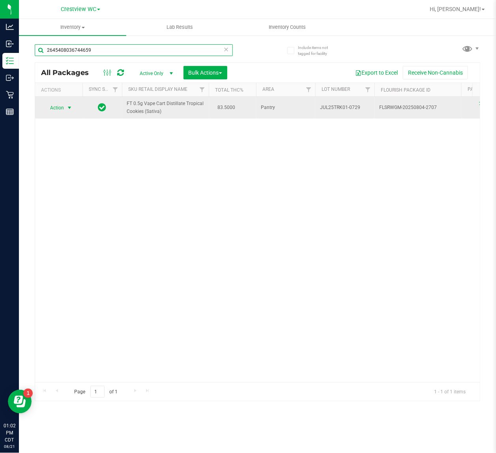
type input "2645408036744659"
click at [67, 106] on span "select" at bounding box center [69, 108] width 6 height 6
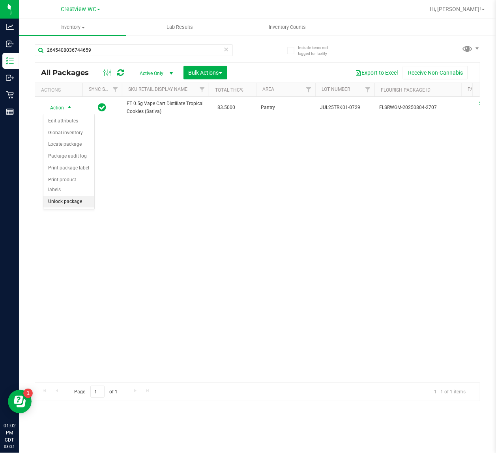
click at [56, 196] on li "Unlock package" at bounding box center [68, 202] width 51 height 12
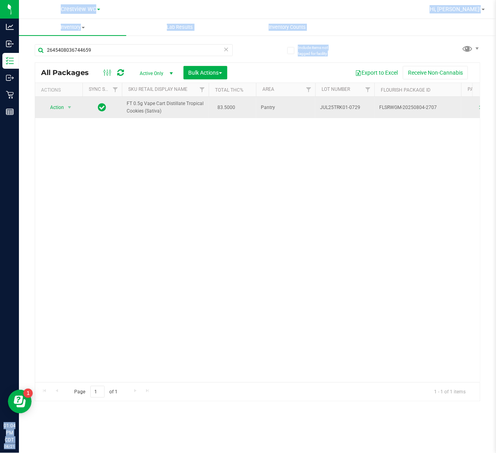
drag, startPoint x: 103, startPoint y: 43, endPoint x: 240, endPoint y: 103, distance: 149.7
click at [0, 45] on html "Analytics Inbound Inventory Outbound Retail Reports 01:04 PM CDT 08/21/2025 08/…" at bounding box center [248, 226] width 496 height 453
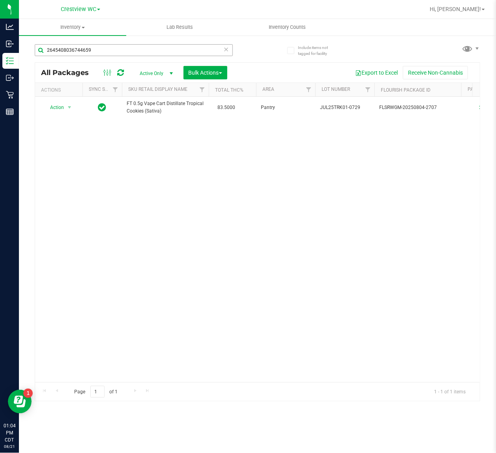
drag, startPoint x: 151, startPoint y: 41, endPoint x: 145, endPoint y: 45, distance: 7.4
click at [151, 41] on div "2645408036744659" at bounding box center [146, 49] width 223 height 25
drag, startPoint x: 139, startPoint y: 51, endPoint x: -36, endPoint y: 48, distance: 174.1
click at [0, 48] on html "Analytics Inbound Inventory Outbound Retail Reports 01:04 PM CDT 08/21/2025 08/…" at bounding box center [248, 226] width 496 height 453
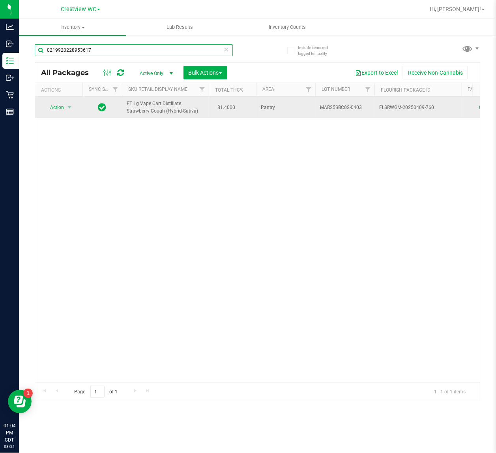
type input "0219920228953617"
click at [53, 105] on span "Action" at bounding box center [53, 107] width 21 height 11
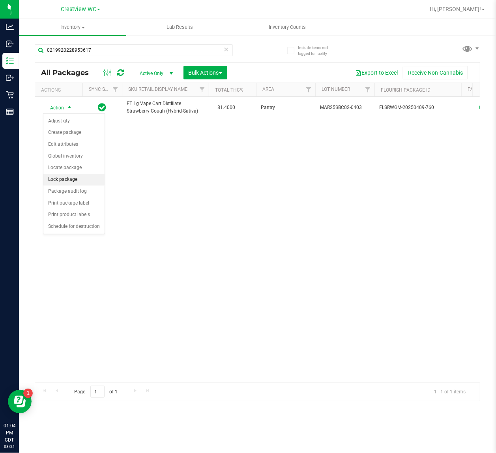
click at [76, 183] on li "Lock package" at bounding box center [73, 180] width 61 height 12
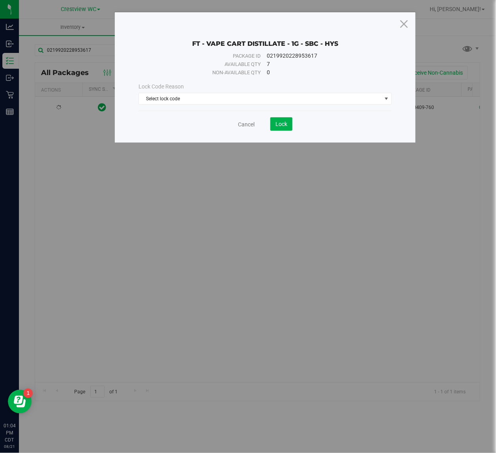
click at [208, 84] on div "Lock Code Reason" at bounding box center [265, 86] width 253 height 8
click at [204, 99] on span "Select lock code" at bounding box center [260, 98] width 242 height 11
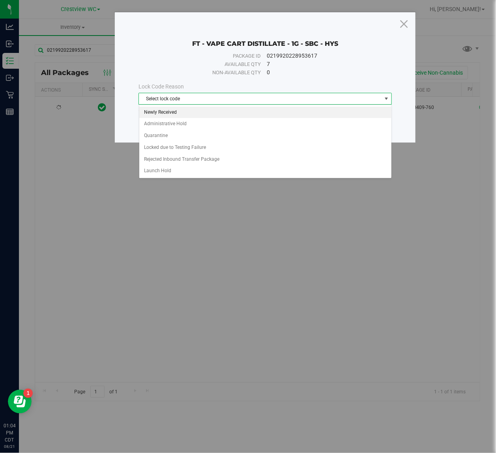
click at [193, 111] on li "Newly Received" at bounding box center [265, 113] width 252 height 12
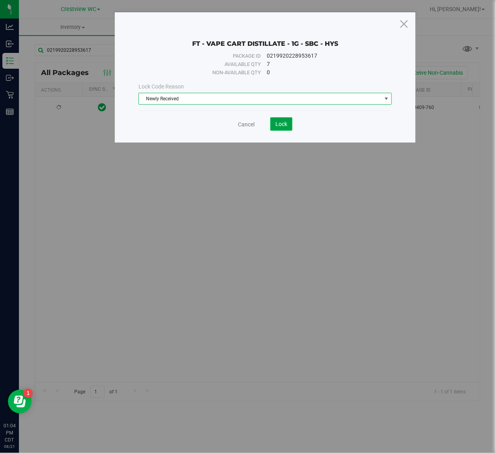
click at [274, 125] on button "Lock" at bounding box center [281, 123] width 22 height 13
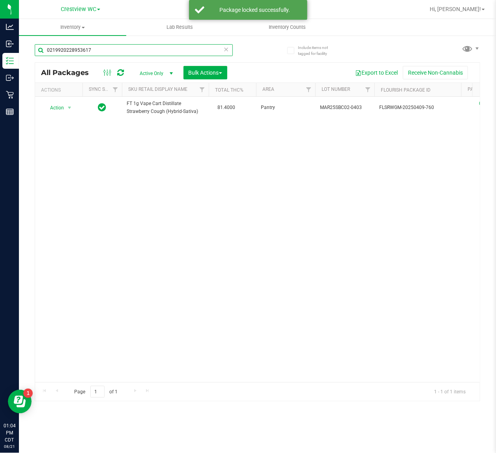
drag, startPoint x: 115, startPoint y: 53, endPoint x: -11, endPoint y: 49, distance: 126.8
click at [0, 49] on html "Analytics Inbound Inventory Outbound Retail Reports 01:04 PM CDT 08/21/2025 08/…" at bounding box center [248, 226] width 496 height 453
type input "8527593022808455"
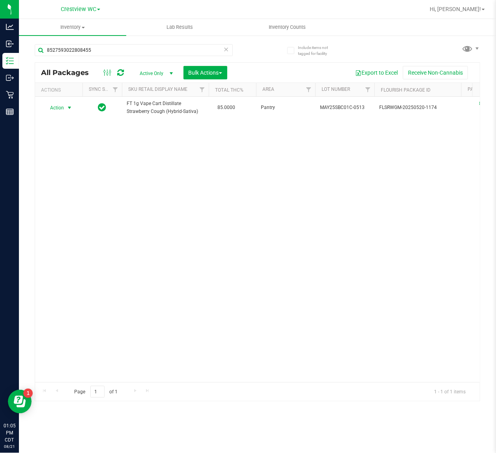
click at [67, 107] on span "select" at bounding box center [69, 108] width 6 height 6
click at [72, 197] on li "Unlock package" at bounding box center [68, 202] width 51 height 12
click at [111, 50] on input "8527593022808455" at bounding box center [134, 50] width 198 height 12
type input "8"
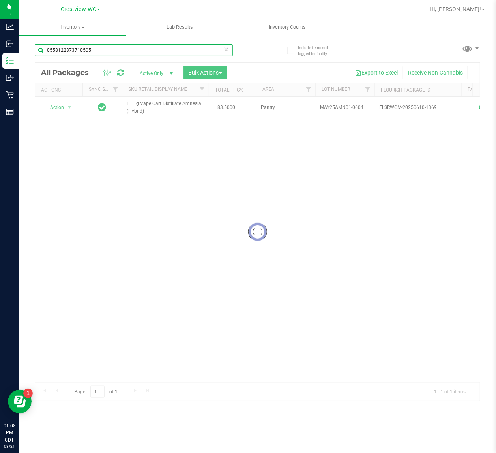
type input "0558122373710505"
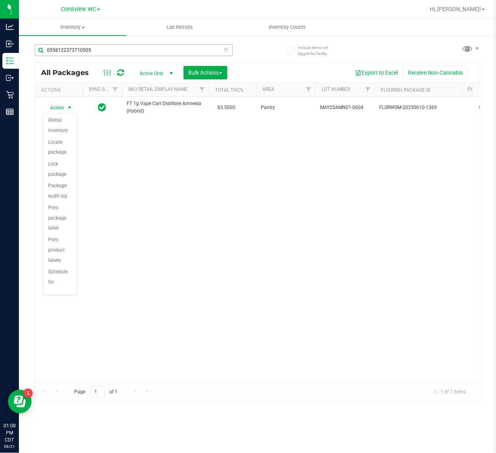
scroll to position [71, 0]
click at [59, 151] on li "Lock package" at bounding box center [60, 156] width 34 height 22
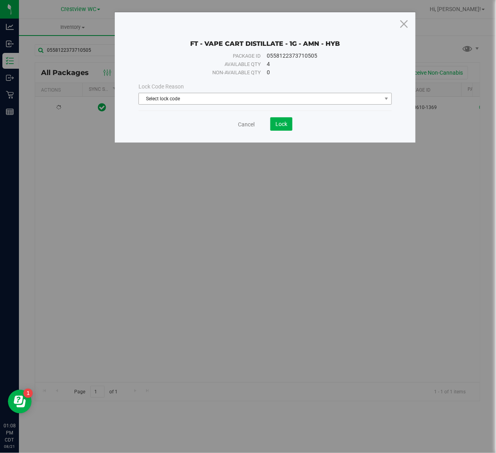
click at [208, 98] on span "Select lock code" at bounding box center [260, 98] width 242 height 11
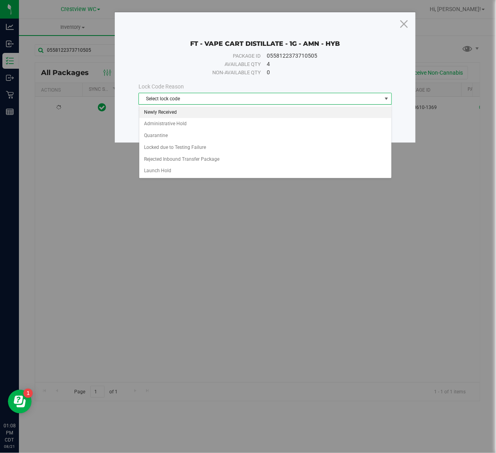
click at [180, 111] on li "Newly Received" at bounding box center [265, 113] width 252 height 12
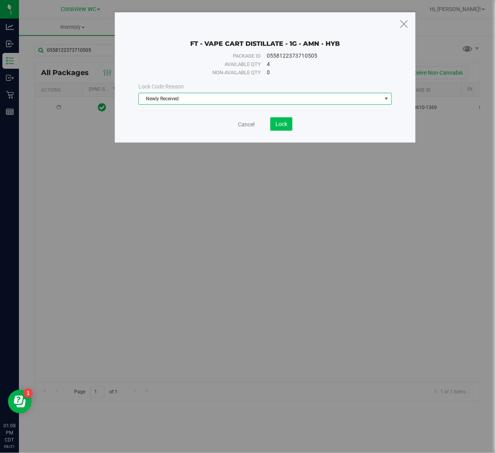
click at [277, 127] on span "Lock" at bounding box center [282, 124] width 12 height 6
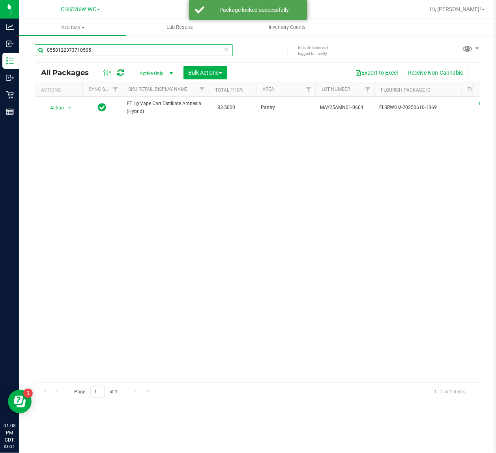
click at [129, 50] on input "0558122373710505" at bounding box center [134, 50] width 198 height 12
type input "0"
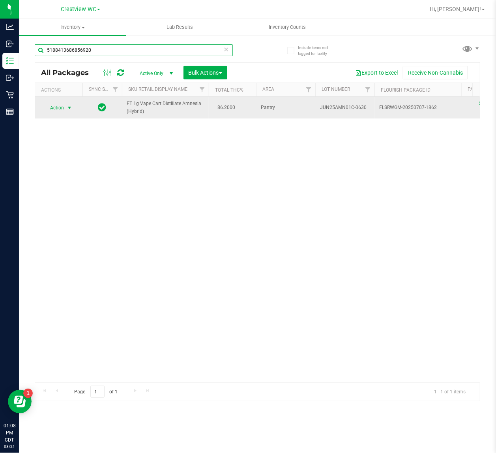
type input "5188413686856920"
click at [66, 107] on span "select" at bounding box center [69, 108] width 6 height 6
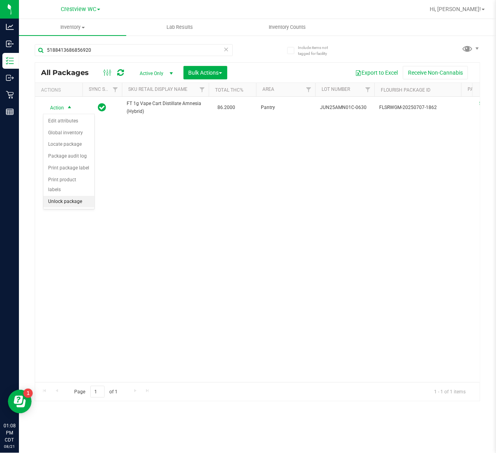
click at [74, 196] on li "Unlock package" at bounding box center [68, 202] width 51 height 12
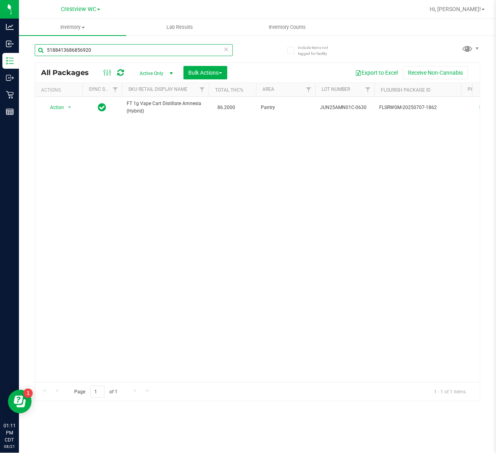
click at [118, 50] on input "5188413686856920" at bounding box center [134, 50] width 198 height 12
type input "5"
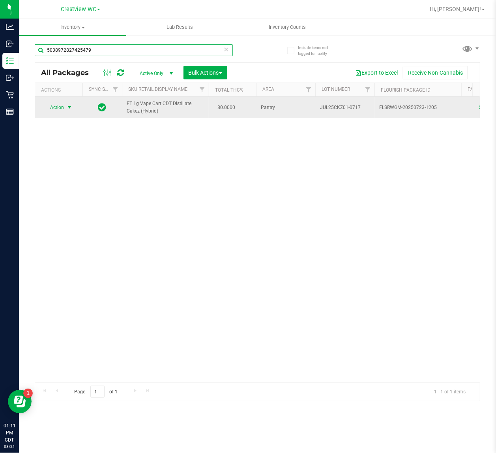
type input "5038972827425479"
click at [68, 111] on span "select" at bounding box center [69, 107] width 6 height 6
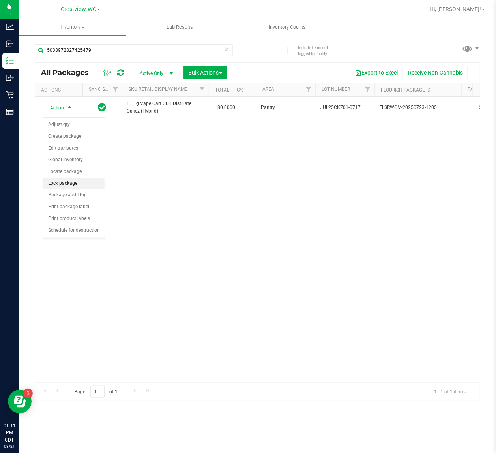
click at [84, 184] on li "Lock package" at bounding box center [73, 184] width 61 height 12
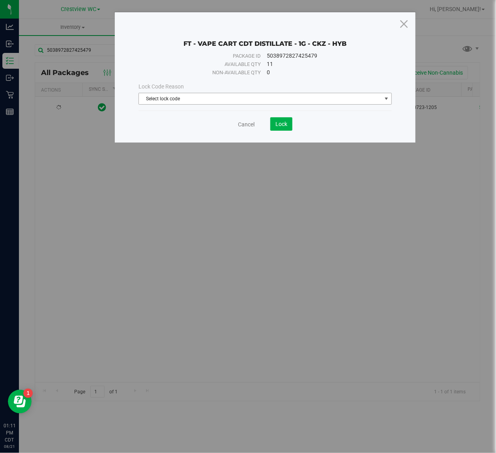
click at [187, 99] on span "Select lock code" at bounding box center [260, 98] width 242 height 11
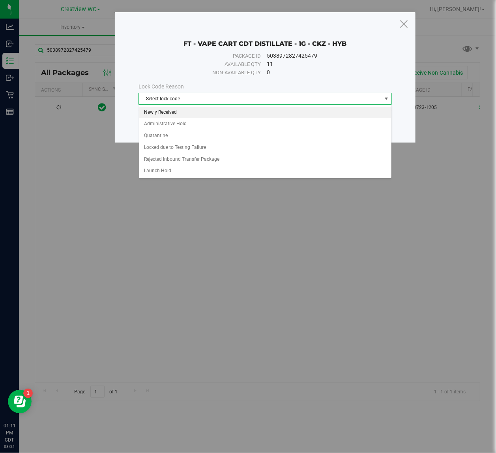
click at [182, 114] on li "Newly Received" at bounding box center [265, 113] width 252 height 12
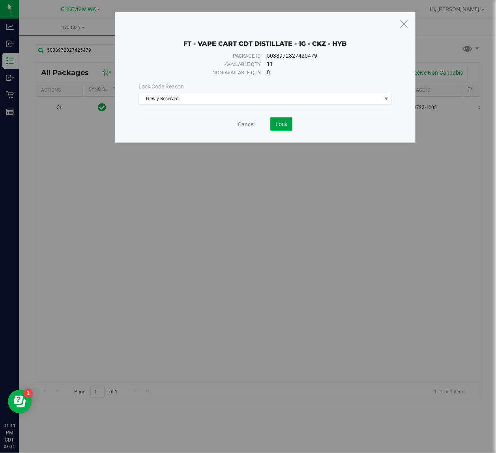
click at [281, 126] on span "Lock" at bounding box center [282, 124] width 12 height 6
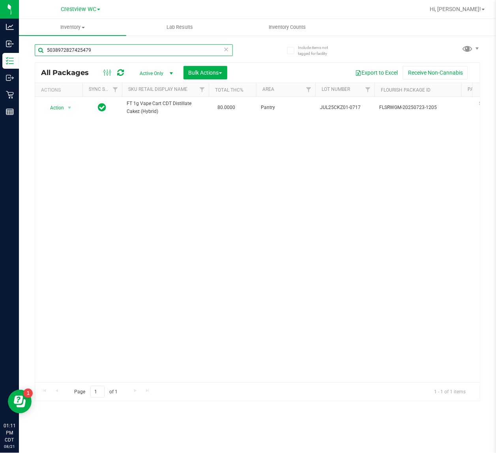
click at [104, 52] on input "5038972827425479" at bounding box center [134, 50] width 198 height 12
type input "5"
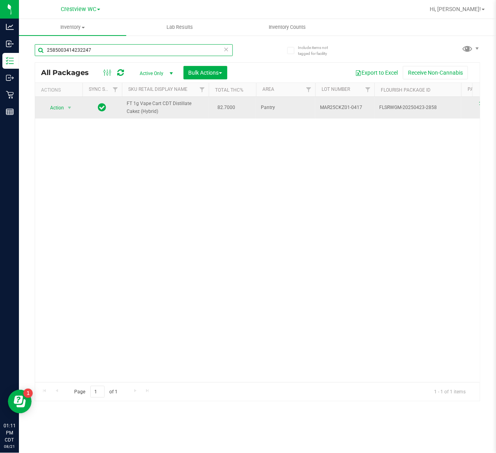
type input "2585003414232247"
click at [52, 112] on span "Action" at bounding box center [53, 107] width 21 height 11
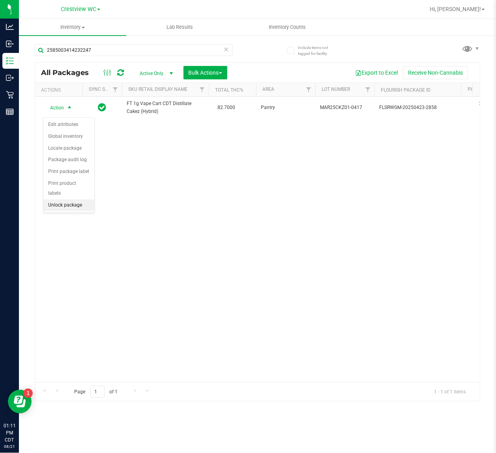
click at [50, 199] on li "Unlock package" at bounding box center [68, 205] width 51 height 12
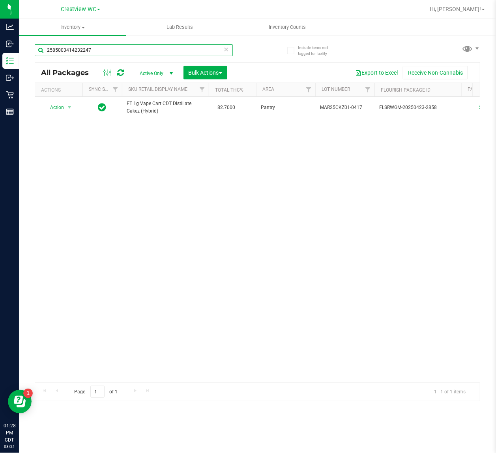
drag, startPoint x: 134, startPoint y: 54, endPoint x: -85, endPoint y: 50, distance: 219.1
click at [0, 50] on html "Analytics Inbound Inventory Outbound Retail Reports 01:28 PM CDT 08/21/2025 08/…" at bounding box center [248, 226] width 496 height 453
type input "1-JUL25JCW02-0807"
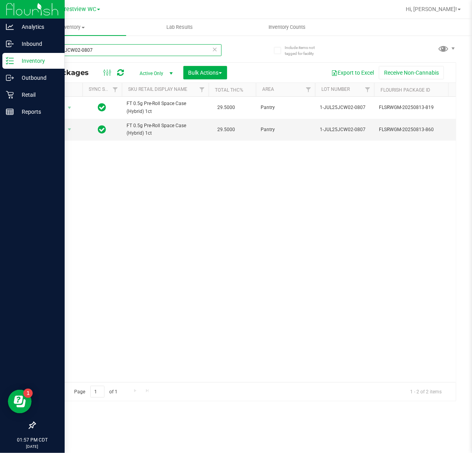
drag, startPoint x: 151, startPoint y: 45, endPoint x: 2, endPoint y: 57, distance: 149.3
click at [2, 57] on div "Analytics Inbound Inventory Outbound Retail Reports 01:57 PM CDT 08/21/2025 08/…" at bounding box center [236, 226] width 472 height 453
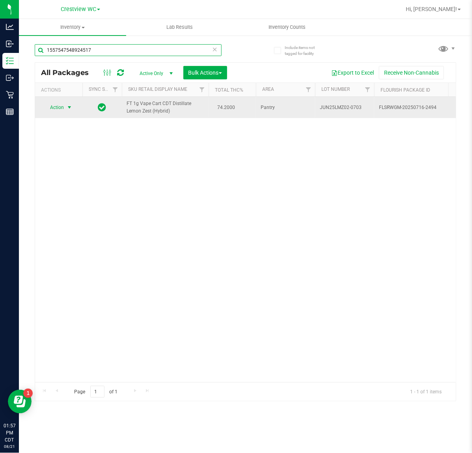
type input "1557547548924517"
click at [62, 111] on span "Action" at bounding box center [53, 107] width 21 height 11
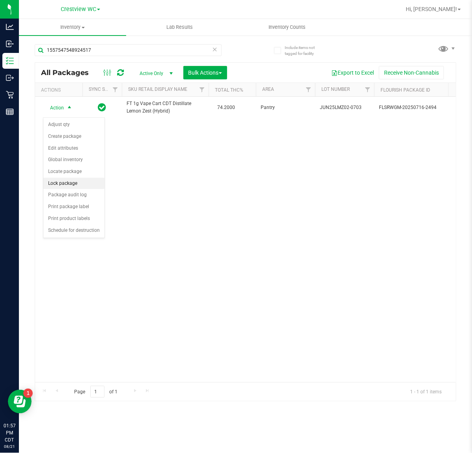
click at [72, 185] on li "Lock package" at bounding box center [73, 184] width 61 height 12
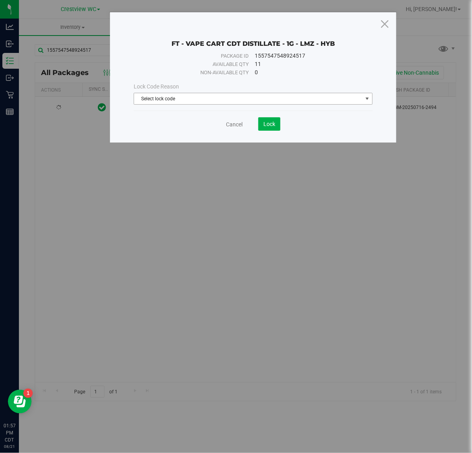
click at [185, 97] on span "Select lock code" at bounding box center [248, 98] width 228 height 11
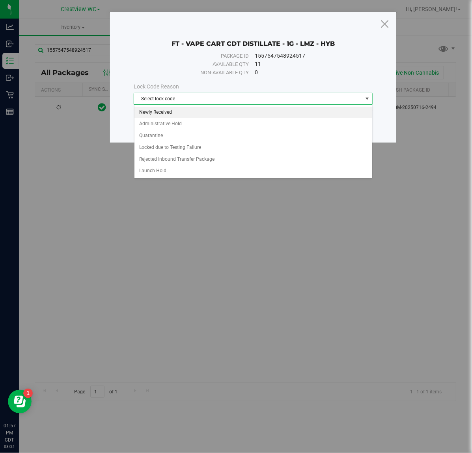
click at [182, 115] on li "Newly Received" at bounding box center [254, 113] width 238 height 12
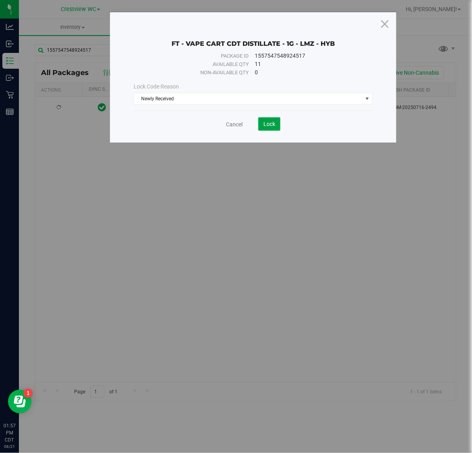
click at [275, 124] on span "Lock" at bounding box center [270, 124] width 12 height 6
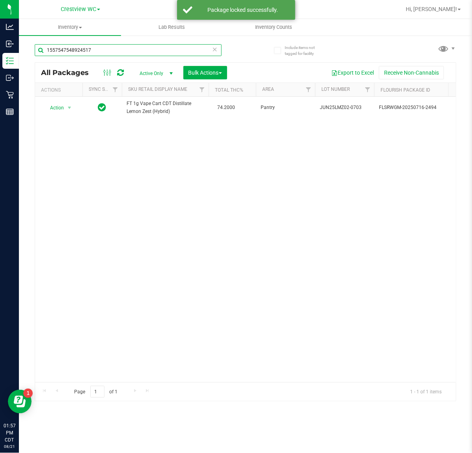
click at [109, 50] on input "1557547548924517" at bounding box center [128, 50] width 187 height 12
type input "1"
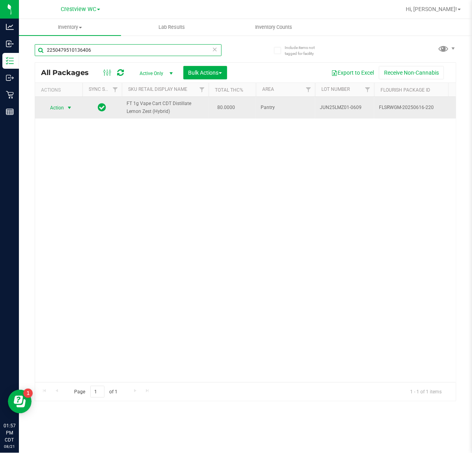
type input "2250479510136406"
click at [67, 111] on span "select" at bounding box center [69, 108] width 6 height 6
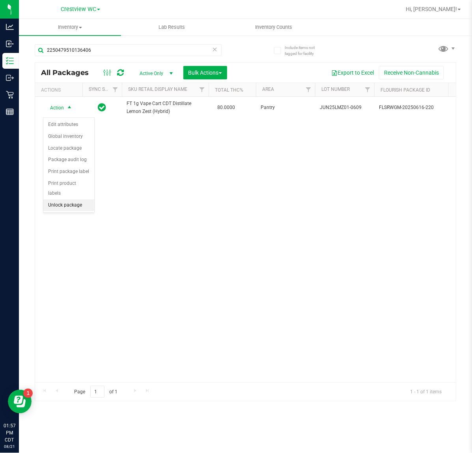
click at [79, 199] on li "Unlock package" at bounding box center [68, 205] width 51 height 12
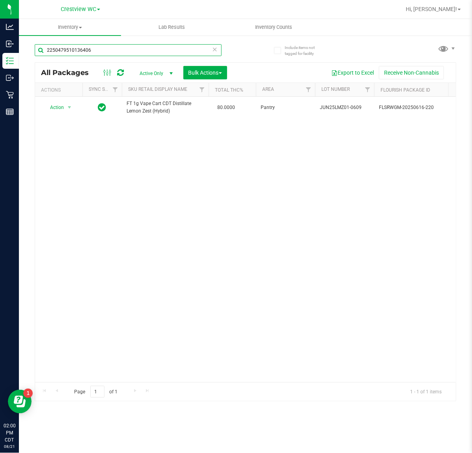
click at [119, 49] on input "2250479510136406" at bounding box center [128, 50] width 187 height 12
type input "2"
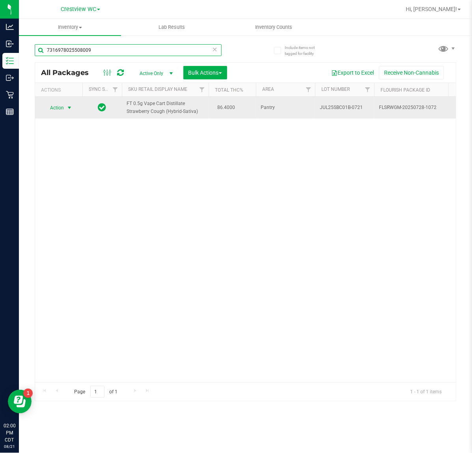
type input "7316978025508009"
click at [55, 110] on span "Action" at bounding box center [53, 107] width 21 height 11
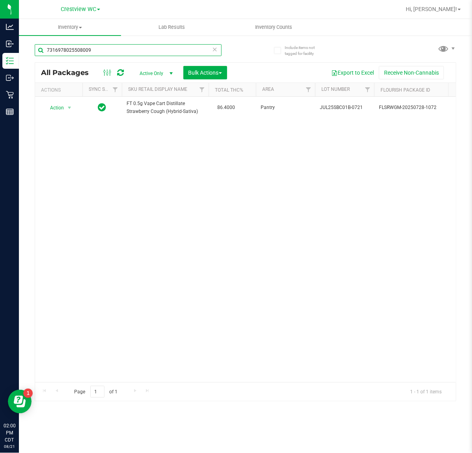
drag, startPoint x: 99, startPoint y: 45, endPoint x: 108, endPoint y: 54, distance: 11.7
click at [0, 54] on html "Analytics Inbound Inventory Outbound Retail Reports 02:00 PM CDT 08/21/2025 08/…" at bounding box center [236, 226] width 472 height 453
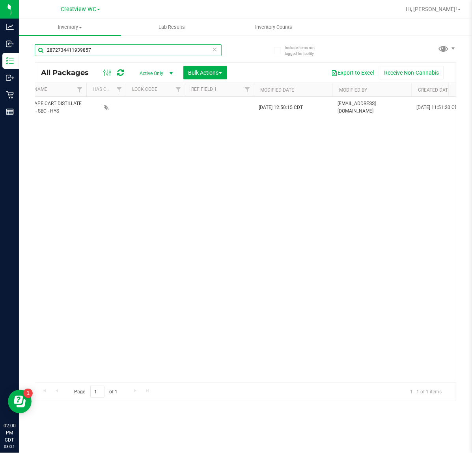
scroll to position [0, 902]
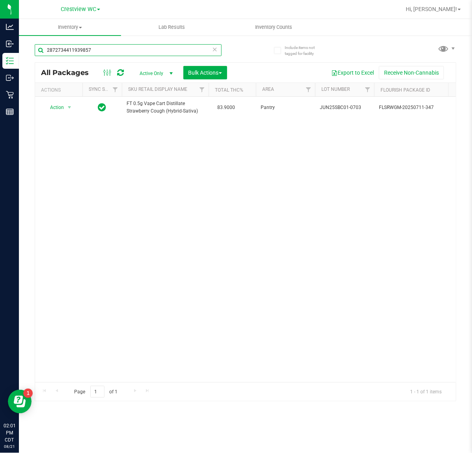
click at [114, 50] on input "2872734411939857" at bounding box center [128, 50] width 187 height 12
type input "2"
type input "a"
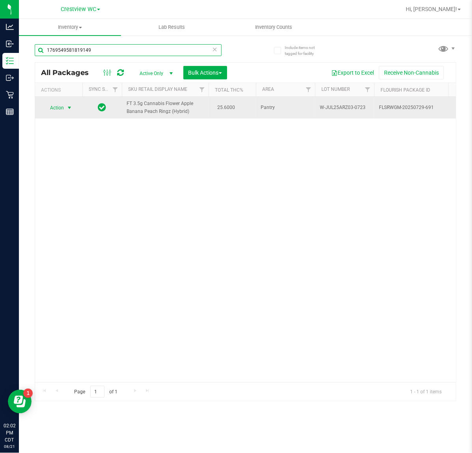
type input "1769549581819149"
click at [68, 108] on span "select" at bounding box center [69, 108] width 6 height 6
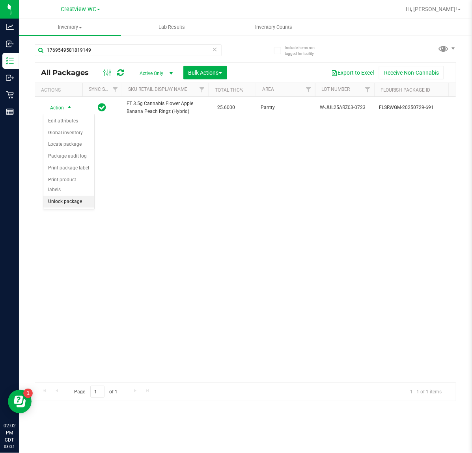
click at [76, 196] on li "Unlock package" at bounding box center [68, 202] width 51 height 12
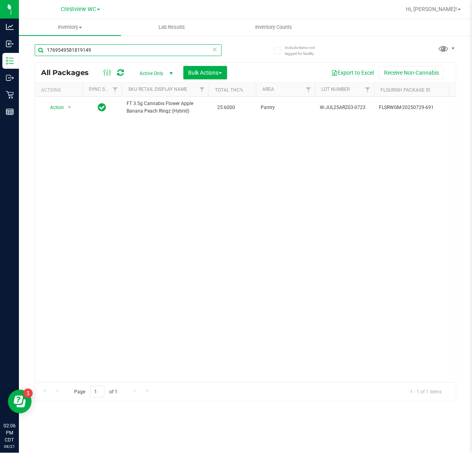
click at [92, 52] on input "1769549581819149" at bounding box center [128, 50] width 187 height 12
type input "1"
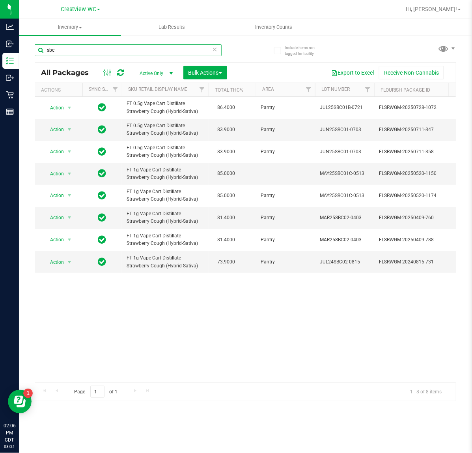
type input "sbc"
drag, startPoint x: 146, startPoint y: 373, endPoint x: 187, endPoint y: 369, distance: 40.5
click at [187, 369] on div "Action Action Edit attributes Global inventory Locate package Package audit log…" at bounding box center [245, 239] width 421 height 285
drag, startPoint x: 145, startPoint y: 374, endPoint x: 164, endPoint y: 385, distance: 21.7
click at [186, 378] on div "Action Action Edit attributes Global inventory Locate package Package audit log…" at bounding box center [245, 239] width 421 height 285
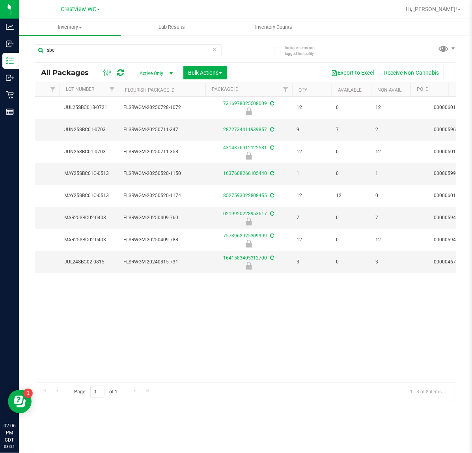
scroll to position [0, 294]
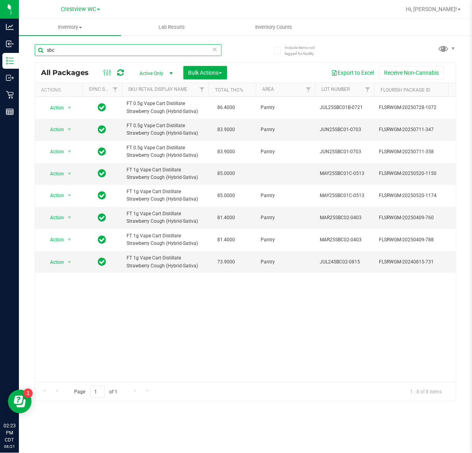
drag, startPoint x: 174, startPoint y: 48, endPoint x: -102, endPoint y: 52, distance: 275.9
click at [0, 52] on html "Analytics Inbound Inventory Outbound Retail Reports 02:23 PM CDT 08/21/2025 08/…" at bounding box center [236, 226] width 472 height 453
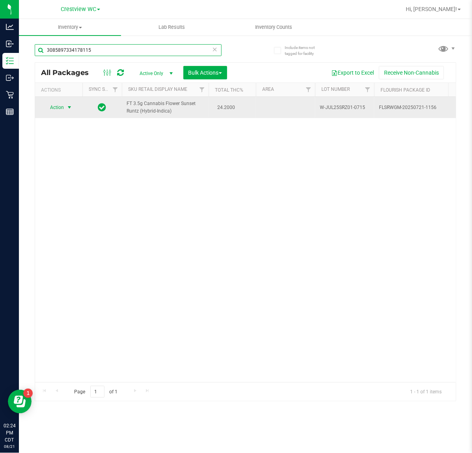
type input "3085897334178115"
click at [62, 109] on span "Action" at bounding box center [53, 107] width 21 height 11
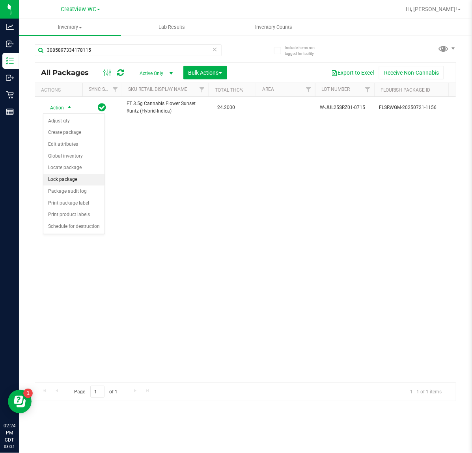
click at [82, 183] on li "Lock package" at bounding box center [73, 180] width 61 height 12
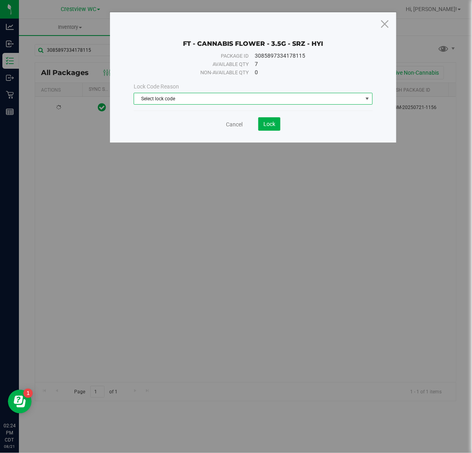
click at [257, 93] on span "Select lock code" at bounding box center [248, 98] width 228 height 11
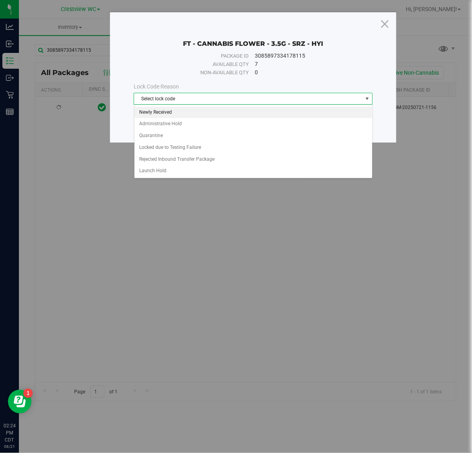
click at [182, 112] on li "Newly Received" at bounding box center [254, 113] width 238 height 12
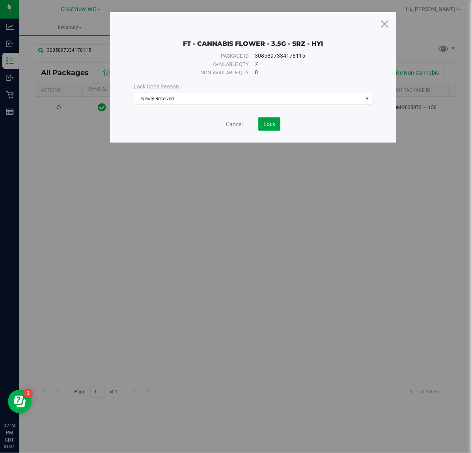
click at [269, 120] on button "Lock" at bounding box center [270, 123] width 22 height 13
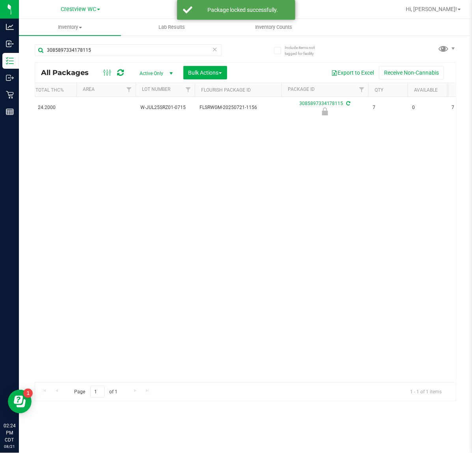
scroll to position [0, 186]
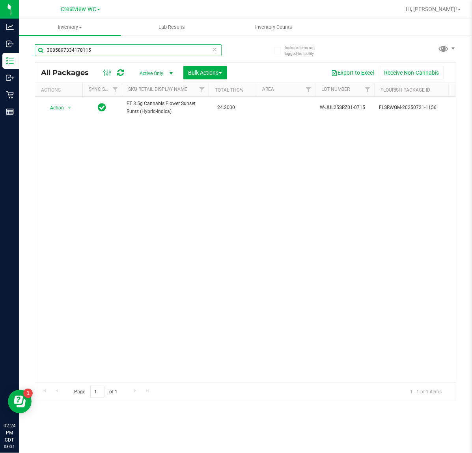
drag, startPoint x: 11, startPoint y: 64, endPoint x: -221, endPoint y: 107, distance: 235.7
click at [0, 107] on html "Analytics Inbound Inventory Outbound Retail Reports 02:24 PM CDT 08/21/2025 08/…" at bounding box center [236, 226] width 472 height 453
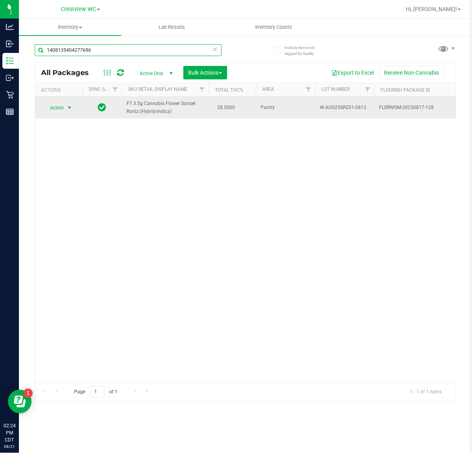
type input "1408135404277696"
click at [60, 109] on span "Action" at bounding box center [53, 107] width 21 height 11
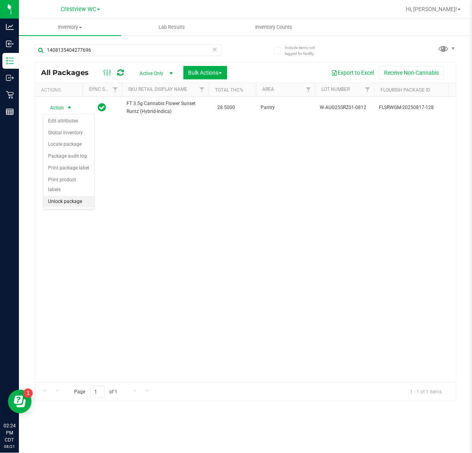
click at [82, 197] on li "Unlock package" at bounding box center [68, 202] width 51 height 12
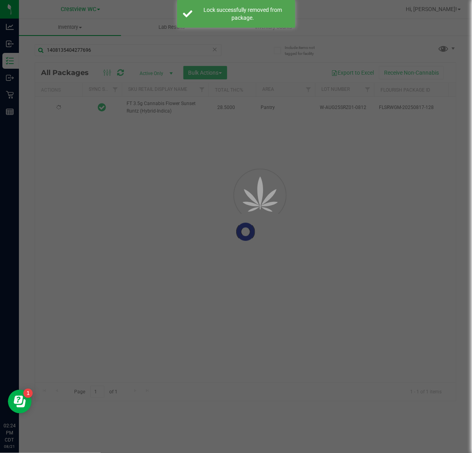
click at [58, 106] on div at bounding box center [236, 226] width 472 height 453
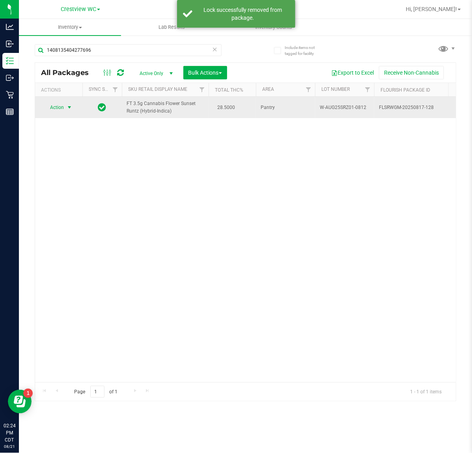
click at [65, 109] on span "select" at bounding box center [70, 107] width 10 height 11
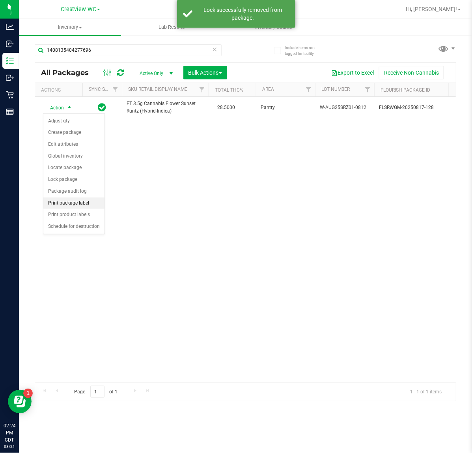
click at [92, 203] on li "Print package label" at bounding box center [73, 203] width 61 height 12
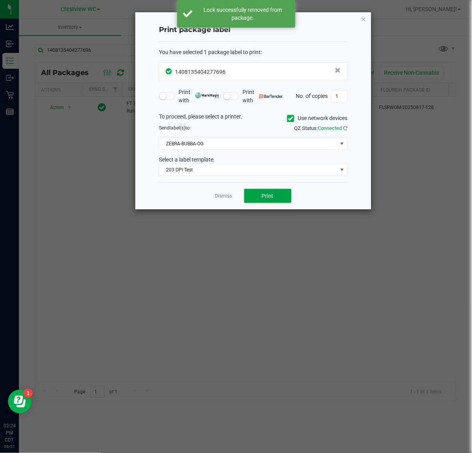
click at [281, 198] on button "Print" at bounding box center [267, 196] width 47 height 14
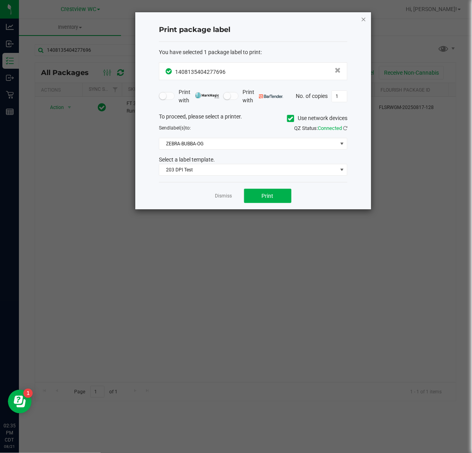
click at [362, 18] on div "Print package label You have selected 1 package label to print : 14081354042776…" at bounding box center [253, 110] width 236 height 197
click at [362, 22] on icon "button" at bounding box center [364, 18] width 6 height 9
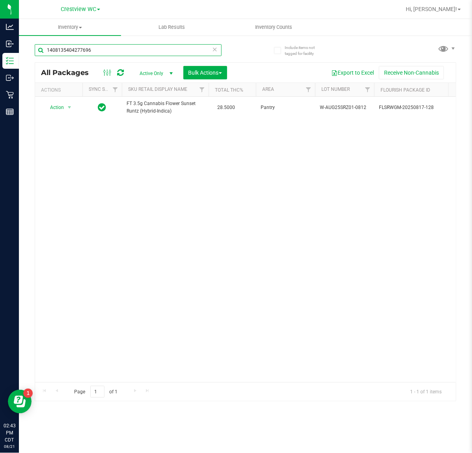
click at [107, 50] on input "1408135404277696" at bounding box center [128, 50] width 187 height 12
type input "1"
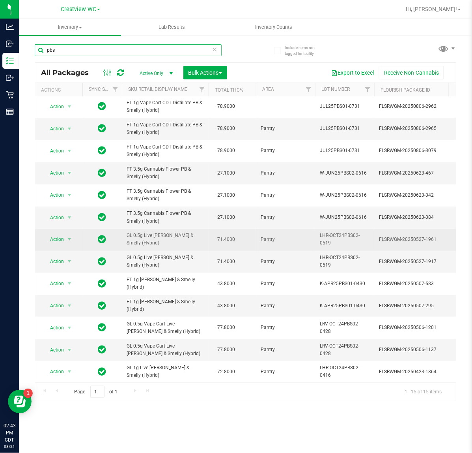
scroll to position [58, 0]
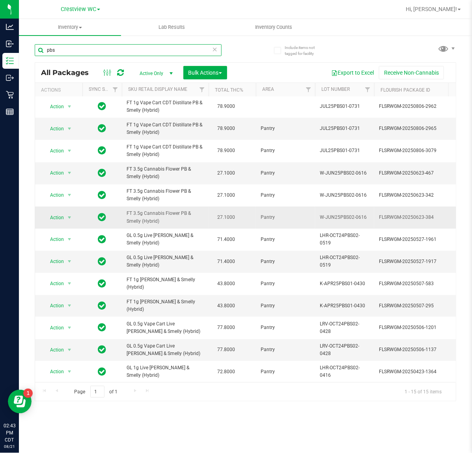
type input "pbs"
drag, startPoint x: 159, startPoint y: 212, endPoint x: 117, endPoint y: 208, distance: 42.0
click at [170, 220] on span "FT 3.5g Cannabis Flower PB & Smelly (Hybrid)" at bounding box center [165, 217] width 77 height 15
drag, startPoint x: 141, startPoint y: 216, endPoint x: 120, endPoint y: 204, distance: 23.4
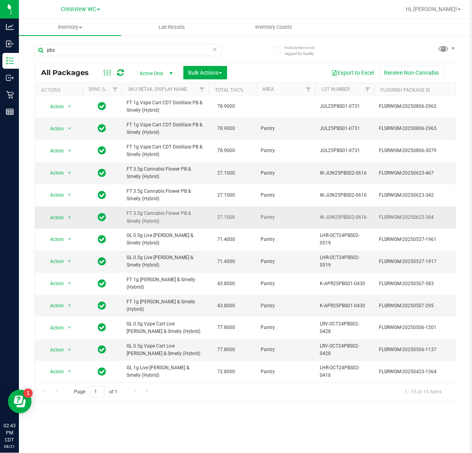
copy tr "FT 3.5g Cannabis Flower PB & Smelly (Hybrid)"
drag, startPoint x: -24, startPoint y: 51, endPoint x: -147, endPoint y: 51, distance: 122.8
click at [0, 51] on html "Analytics Inbound Inventory Outbound Retail Reports 02:43 PM CDT 08/21/2025 08/…" at bounding box center [236, 226] width 472 height 453
paste input "FT 3.5g Cannabis Flower PB & Smelly (Hybrid)"
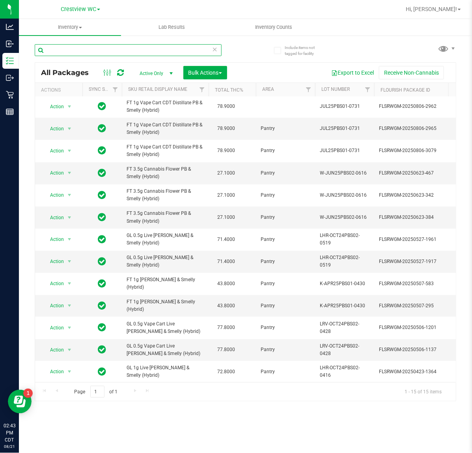
type input "FT 3.5g Cannabis Flower PB & Smelly (Hybrid)"
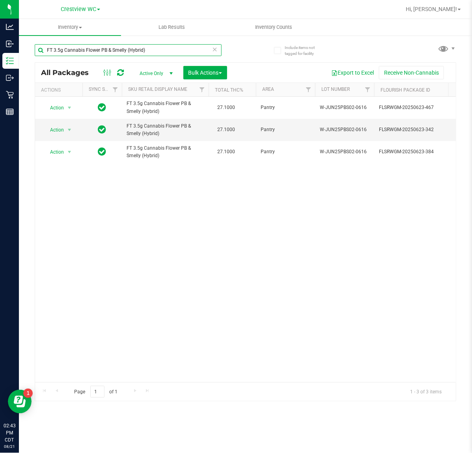
drag, startPoint x: 174, startPoint y: 49, endPoint x: -211, endPoint y: 95, distance: 387.2
click at [0, 95] on html "Analytics Inbound Inventory Outbound Retail Reports 02:43 PM CDT 08/21/2025 08/…" at bounding box center [236, 226] width 472 height 453
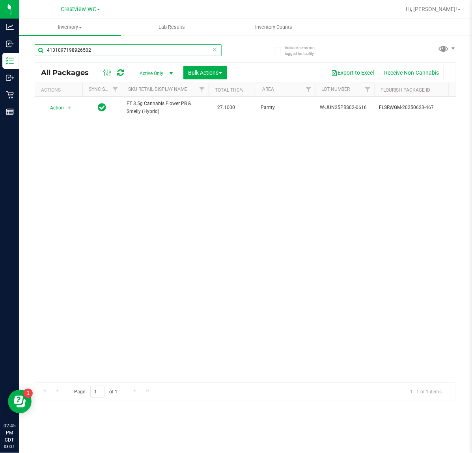
type input "4131097198926502"
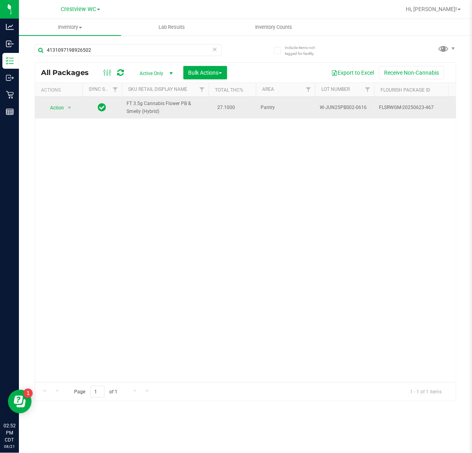
click at [52, 107] on span "Action" at bounding box center [53, 107] width 21 height 11
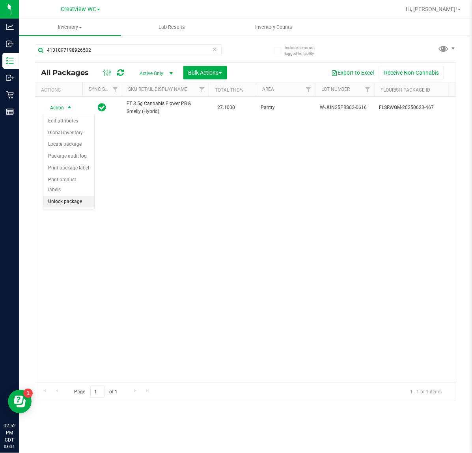
click at [71, 196] on li "Unlock package" at bounding box center [68, 202] width 51 height 12
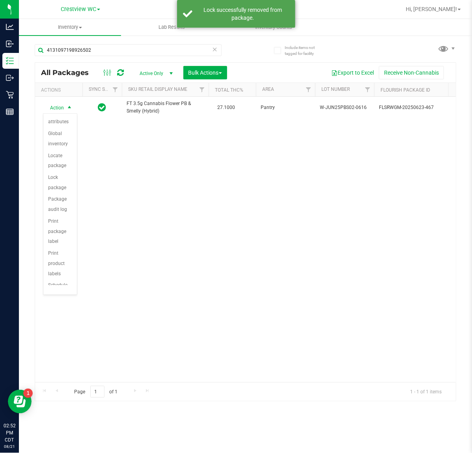
scroll to position [47, 0]
click at [55, 231] on li "Print package label" at bounding box center [60, 228] width 34 height 32
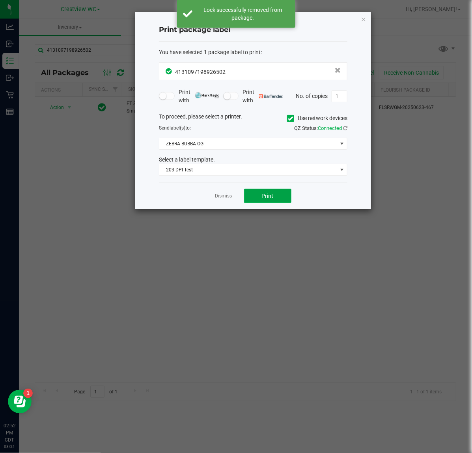
click at [268, 196] on span "Print" at bounding box center [268, 196] width 12 height 6
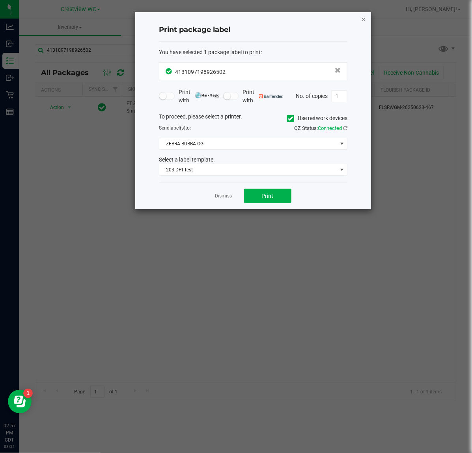
click at [364, 19] on icon "button" at bounding box center [364, 18] width 6 height 9
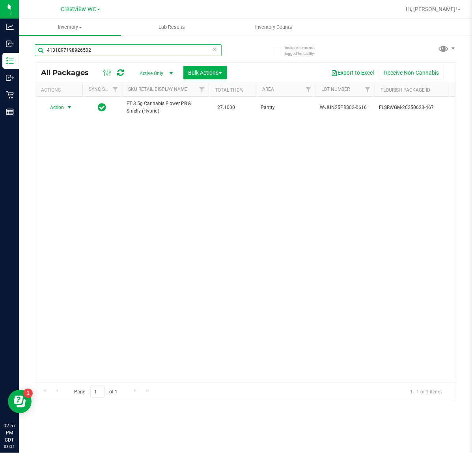
click at [124, 52] on input "4131097198926502" at bounding box center [128, 50] width 187 height 12
type input "4"
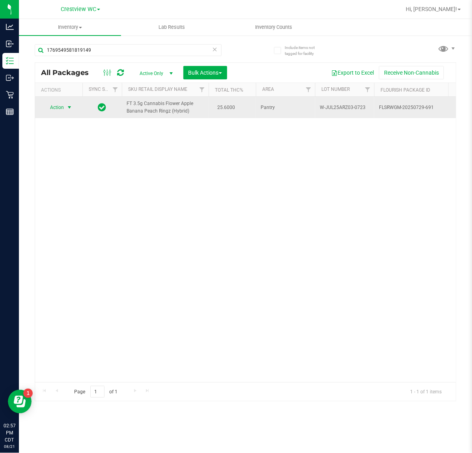
click at [60, 104] on span "Action" at bounding box center [53, 107] width 21 height 11
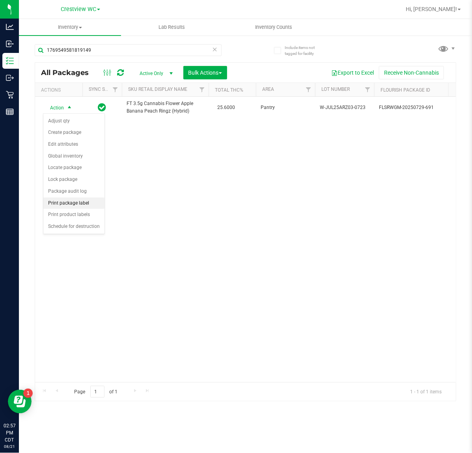
click at [78, 203] on li "Print package label" at bounding box center [73, 203] width 61 height 12
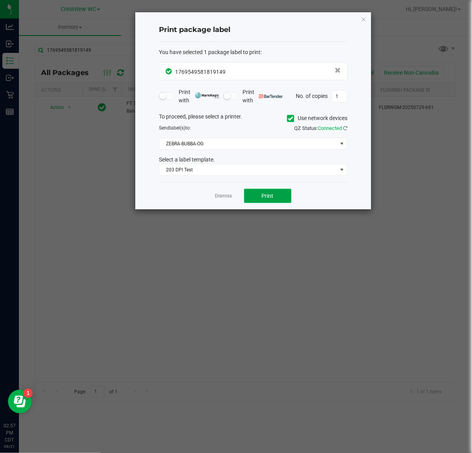
click at [278, 196] on button "Print" at bounding box center [267, 196] width 47 height 14
click at [364, 20] on icon "button" at bounding box center [364, 18] width 6 height 9
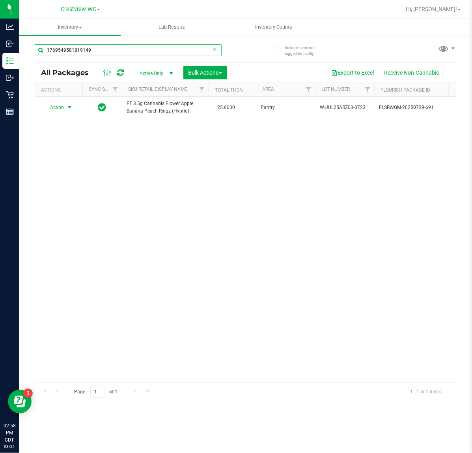
click at [118, 48] on input "1769549581819149" at bounding box center [128, 50] width 187 height 12
type input "1"
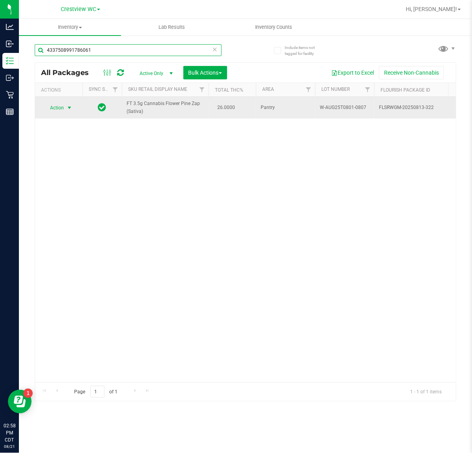
type input "4337508991786061"
click at [53, 107] on span "Action" at bounding box center [53, 107] width 21 height 11
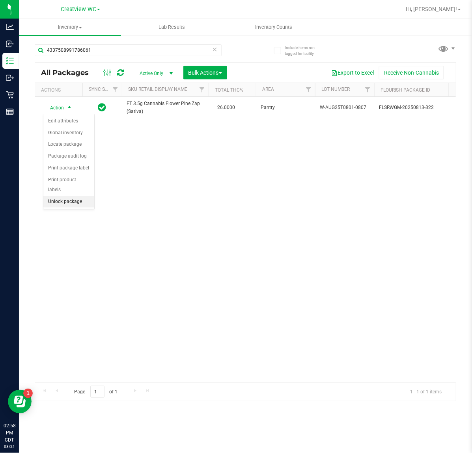
click at [67, 196] on li "Unlock package" at bounding box center [68, 202] width 51 height 12
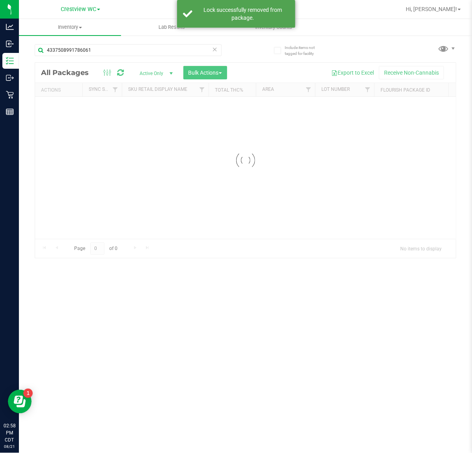
click at [59, 109] on div at bounding box center [245, 160] width 421 height 195
click at [62, 109] on div at bounding box center [245, 232] width 421 height 338
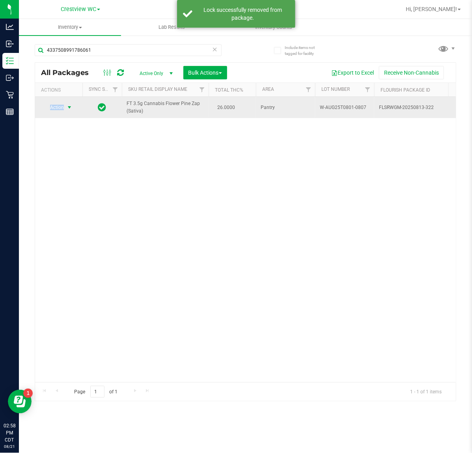
click at [62, 108] on span "Action" at bounding box center [53, 107] width 21 height 11
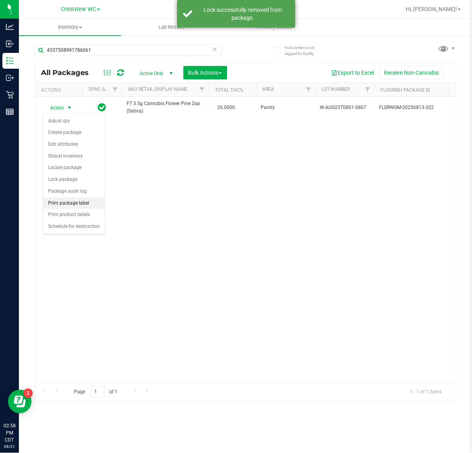
click at [81, 206] on li "Print package label" at bounding box center [73, 203] width 61 height 12
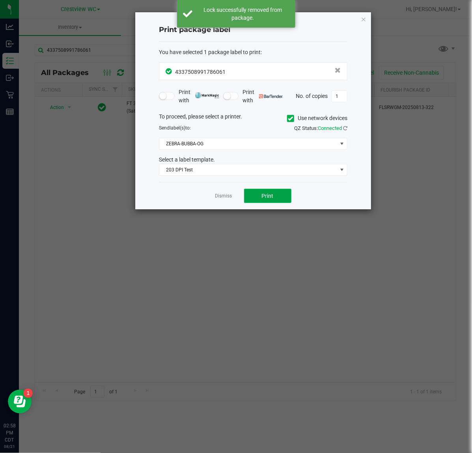
click at [279, 198] on button "Print" at bounding box center [267, 196] width 47 height 14
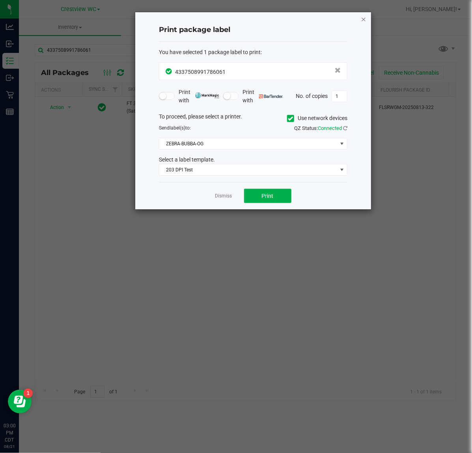
click at [362, 20] on icon "button" at bounding box center [364, 18] width 6 height 9
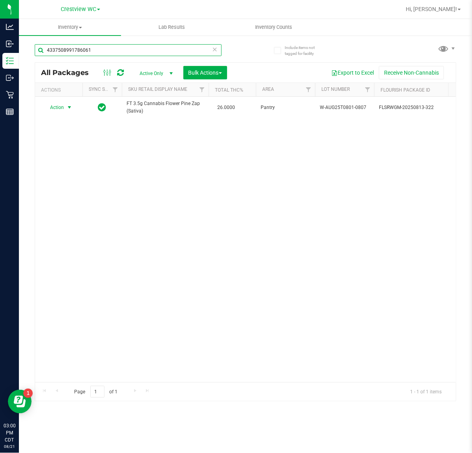
click at [103, 51] on input "4337508991786061" at bounding box center [128, 50] width 187 height 12
type input "4"
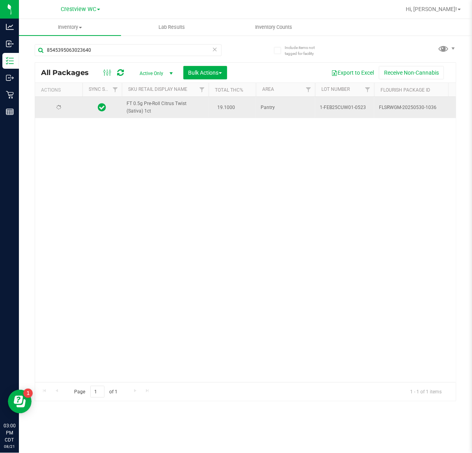
click at [66, 110] on div at bounding box center [59, 107] width 38 height 7
click at [67, 107] on span "select" at bounding box center [69, 107] width 6 height 6
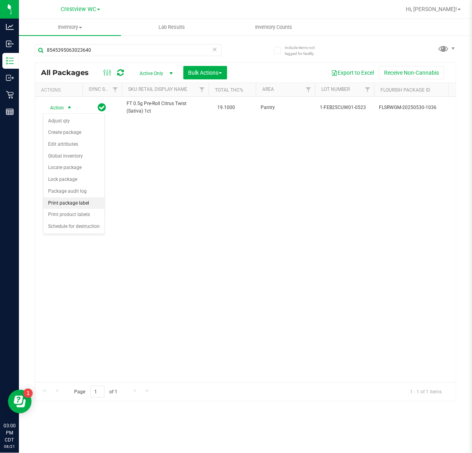
click at [89, 206] on li "Print package label" at bounding box center [73, 203] width 61 height 12
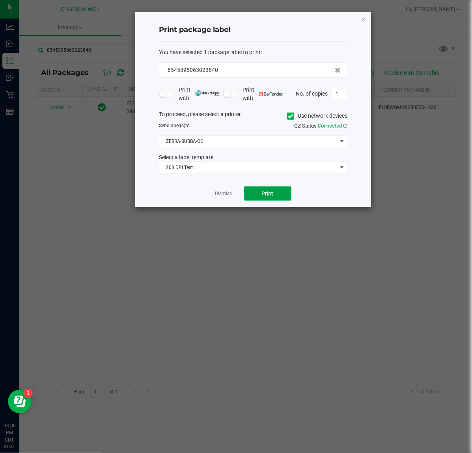
click at [279, 201] on button "Print" at bounding box center [267, 193] width 47 height 14
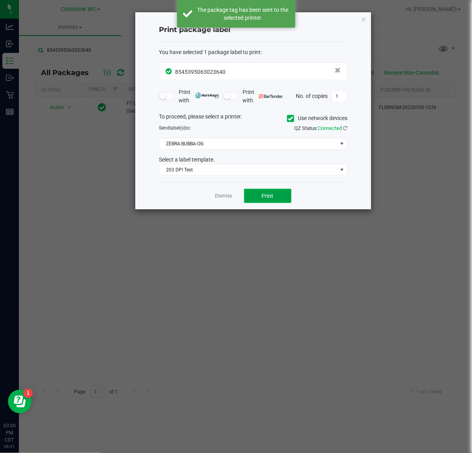
click at [268, 199] on span "Print" at bounding box center [268, 196] width 12 height 6
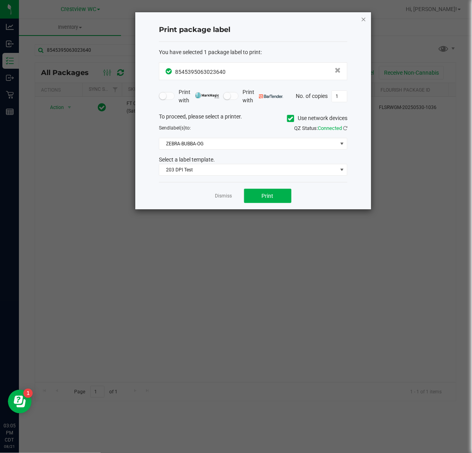
click at [364, 18] on icon "button" at bounding box center [364, 18] width 6 height 9
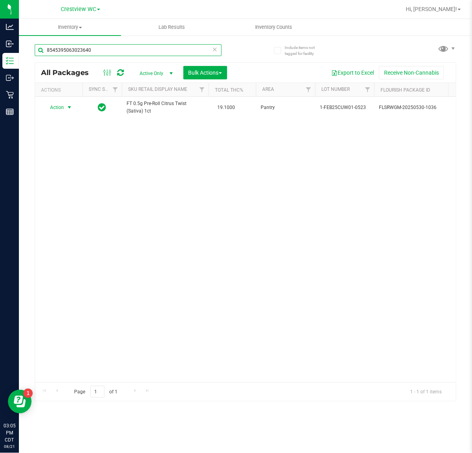
click at [139, 50] on input "8545395063023640" at bounding box center [128, 50] width 187 height 12
type input "8"
type input "5"
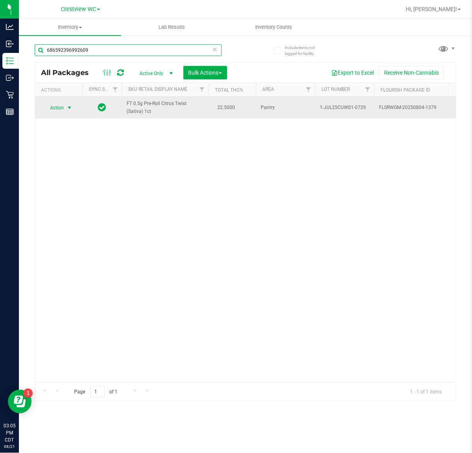
type input "686592396992609"
click at [64, 105] on span "Action" at bounding box center [53, 107] width 21 height 11
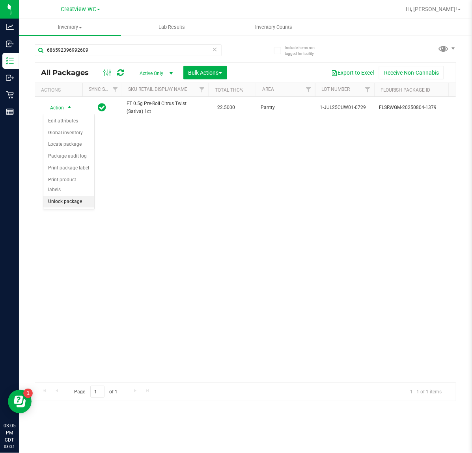
click at [62, 196] on li "Unlock package" at bounding box center [68, 202] width 51 height 12
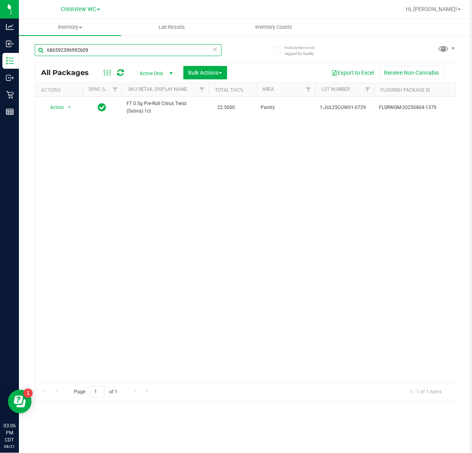
click at [108, 48] on input "686592396992609" at bounding box center [128, 50] width 187 height 12
type input "6"
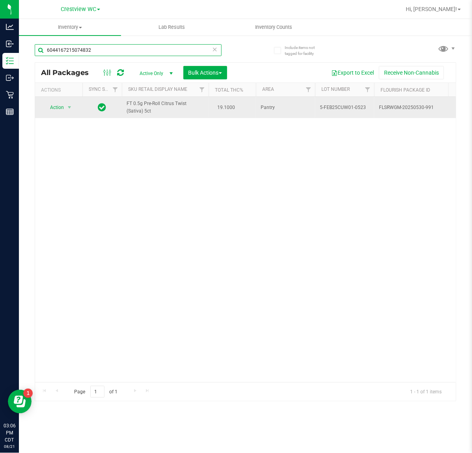
type input "6044167215074832"
click at [54, 111] on span "Action" at bounding box center [53, 107] width 21 height 11
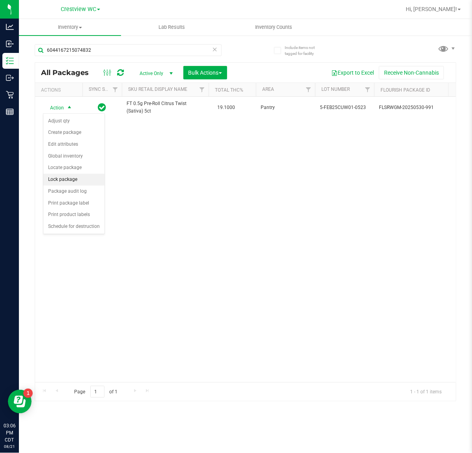
click at [86, 180] on li "Lock package" at bounding box center [73, 180] width 61 height 12
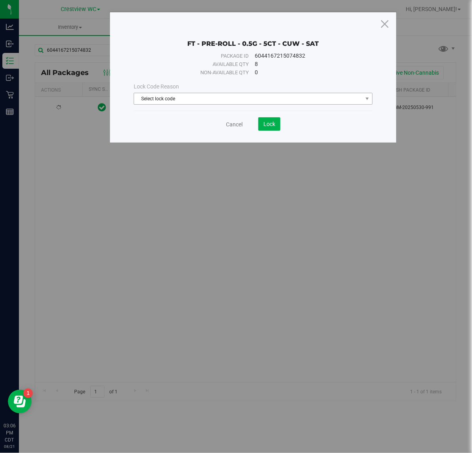
click at [210, 97] on span "Select lock code" at bounding box center [248, 98] width 228 height 11
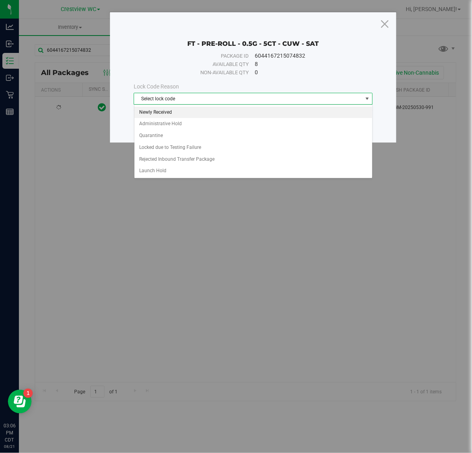
click at [182, 111] on li "Newly Received" at bounding box center [254, 113] width 238 height 12
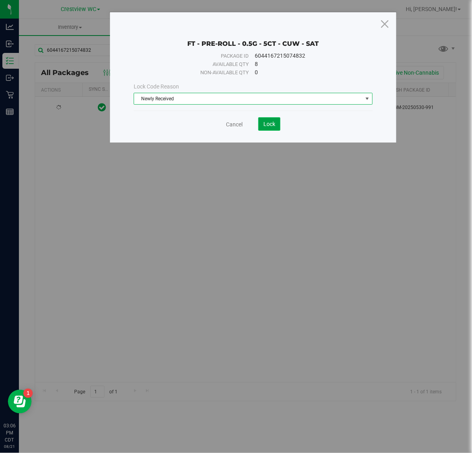
click at [267, 126] on span "Lock" at bounding box center [270, 124] width 12 height 6
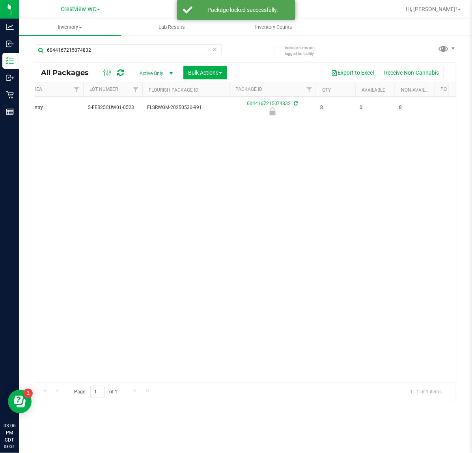
scroll to position [0, 239]
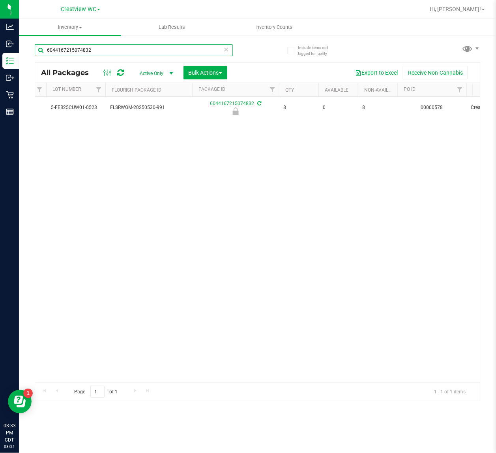
click at [119, 51] on input "6044167215074832" at bounding box center [134, 50] width 198 height 12
type input "6"
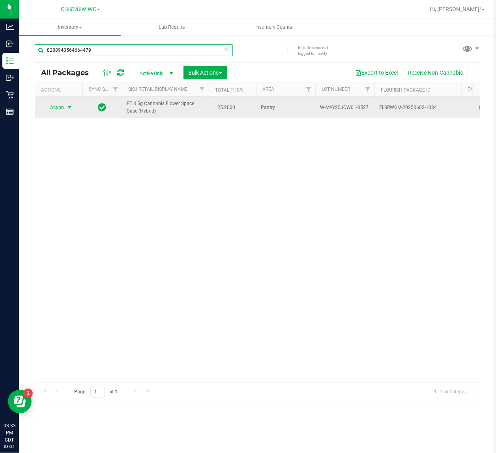
type input "8288943564664479"
click at [68, 109] on span "select" at bounding box center [69, 107] width 6 height 6
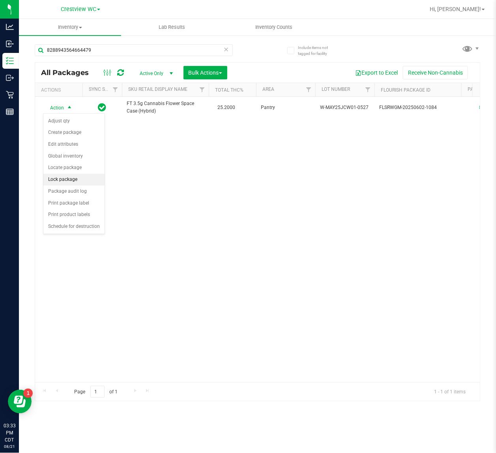
click at [83, 185] on li "Lock package" at bounding box center [73, 180] width 61 height 12
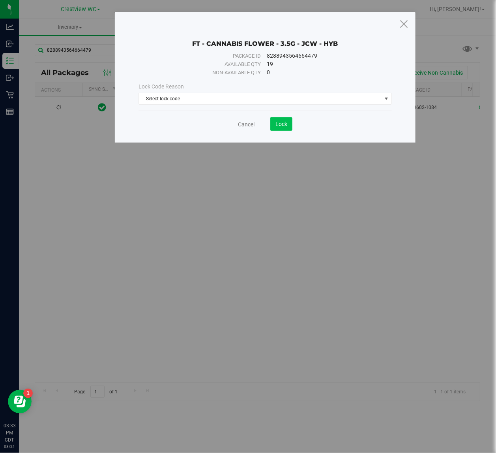
click at [272, 127] on button "Lock" at bounding box center [281, 123] width 22 height 13
click at [260, 95] on span "Select lock code" at bounding box center [260, 98] width 242 height 11
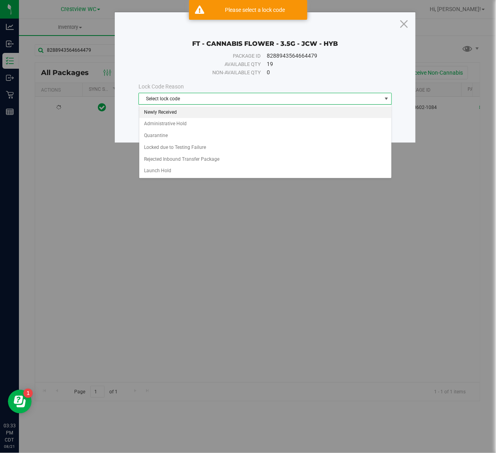
click at [192, 111] on li "Newly Received" at bounding box center [265, 113] width 252 height 12
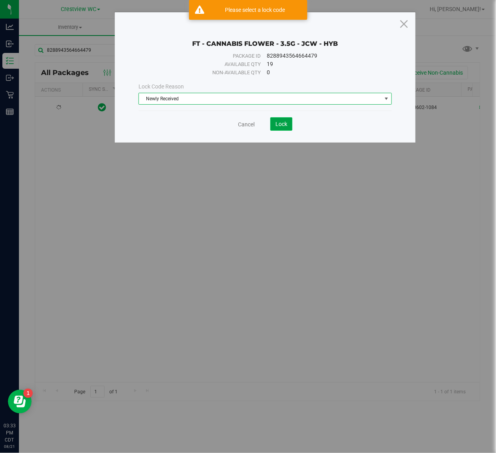
click at [283, 125] on span "Lock" at bounding box center [282, 124] width 12 height 6
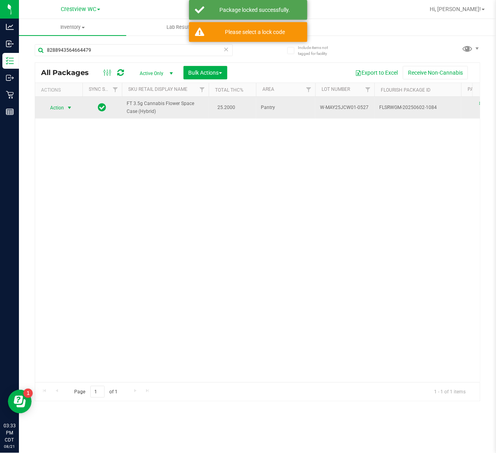
click at [67, 108] on span "select" at bounding box center [69, 108] width 6 height 6
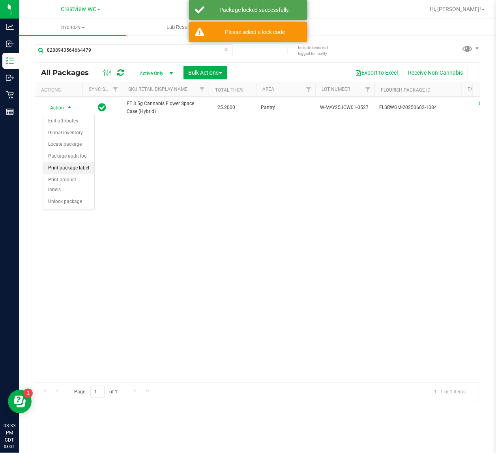
click at [77, 169] on li "Print package label" at bounding box center [68, 168] width 51 height 12
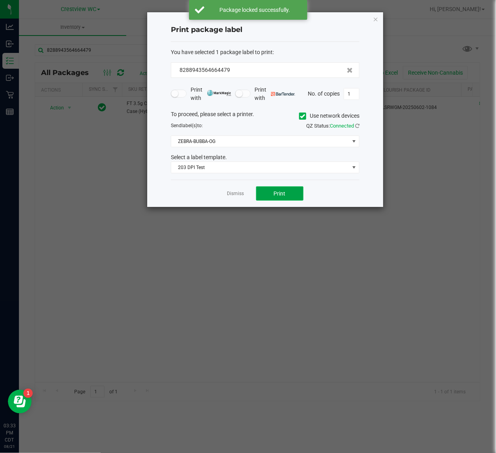
click at [280, 196] on span "Print" at bounding box center [280, 193] width 12 height 6
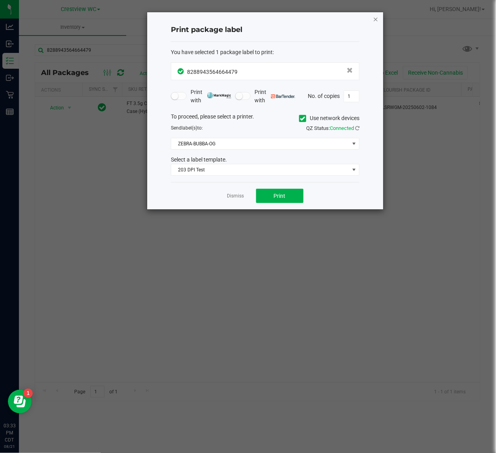
click at [375, 19] on icon "button" at bounding box center [376, 18] width 6 height 9
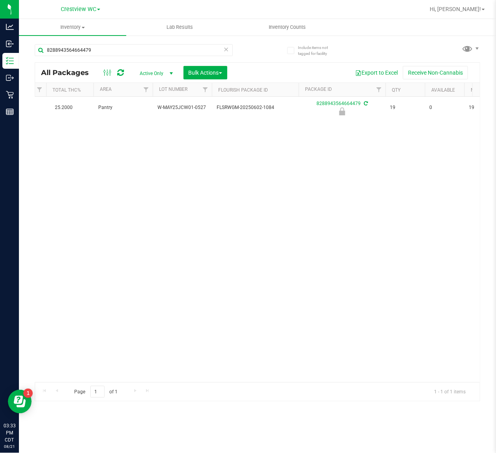
scroll to position [0, 170]
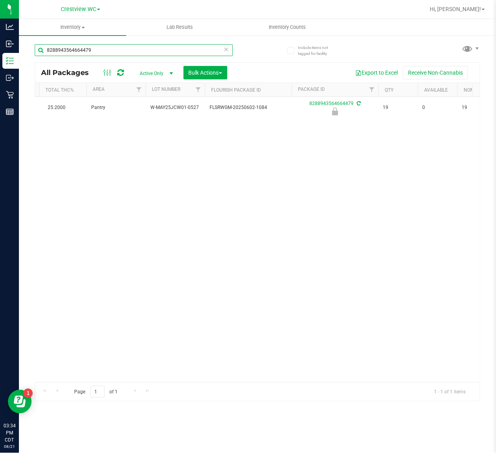
click at [118, 50] on input "8288943564664479" at bounding box center [134, 50] width 198 height 12
type input "8"
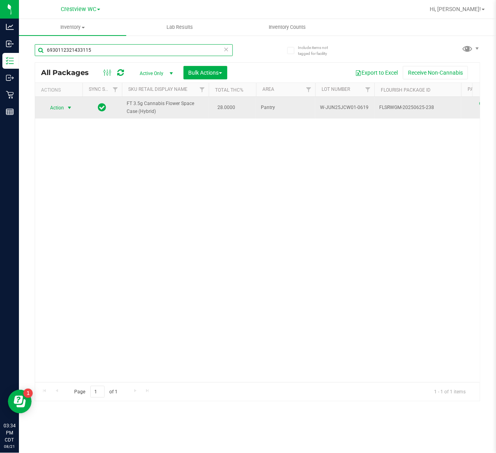
type input "6930112321433115"
click at [66, 108] on span "select" at bounding box center [69, 108] width 6 height 6
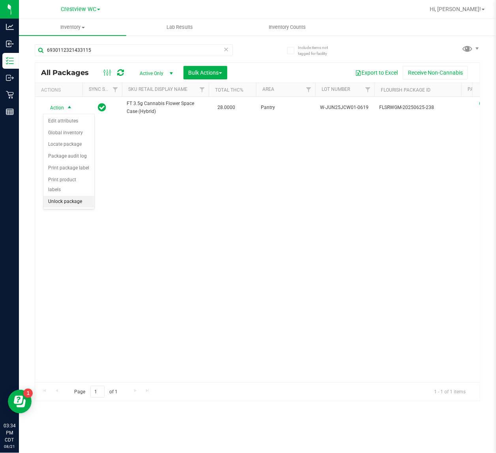
click at [72, 196] on li "Unlock package" at bounding box center [68, 202] width 51 height 12
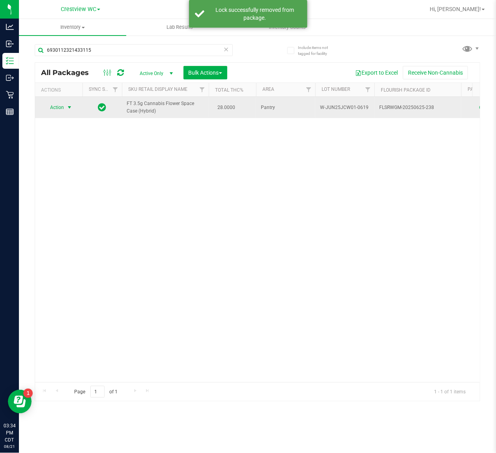
click at [66, 108] on span "select" at bounding box center [69, 107] width 6 height 6
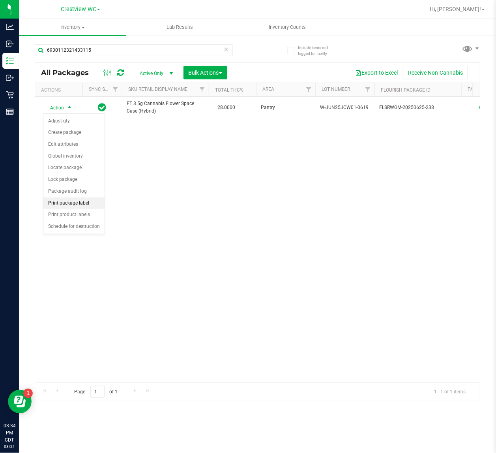
click at [82, 204] on li "Print package label" at bounding box center [73, 203] width 61 height 12
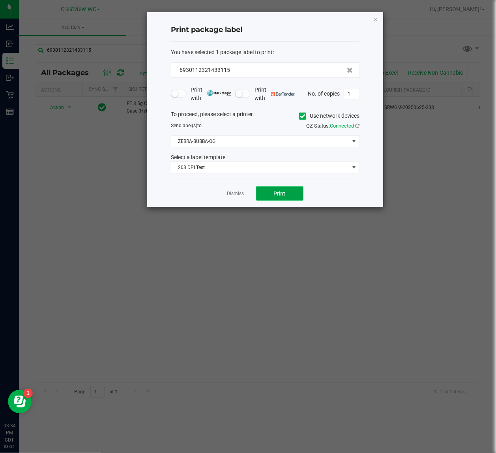
click at [279, 197] on span "Print" at bounding box center [280, 193] width 12 height 6
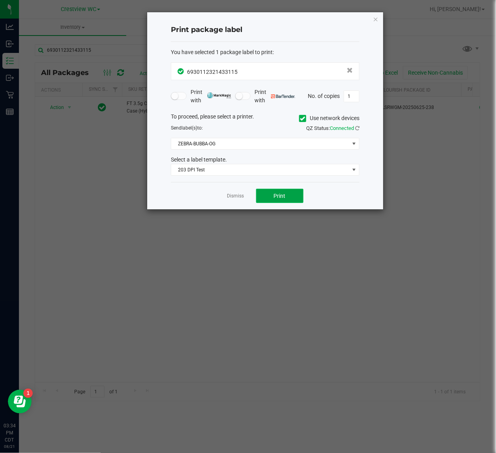
click at [289, 194] on button "Print" at bounding box center [279, 196] width 47 height 14
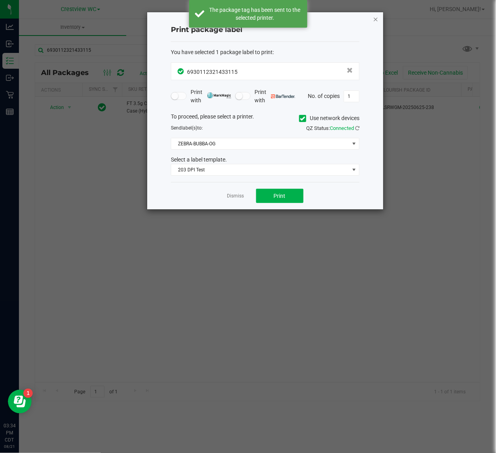
click at [378, 19] on icon "button" at bounding box center [376, 18] width 6 height 9
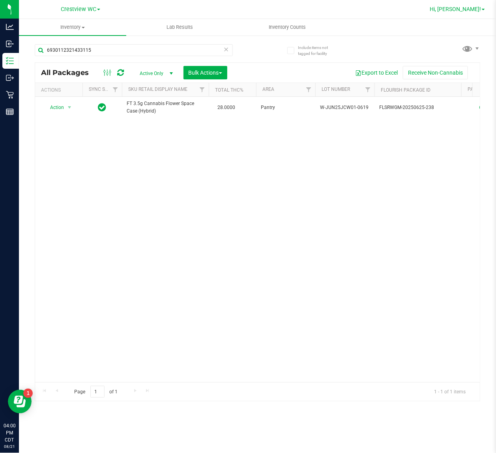
click at [465, 12] on span "Hi, [PERSON_NAME]!" at bounding box center [455, 9] width 51 height 6
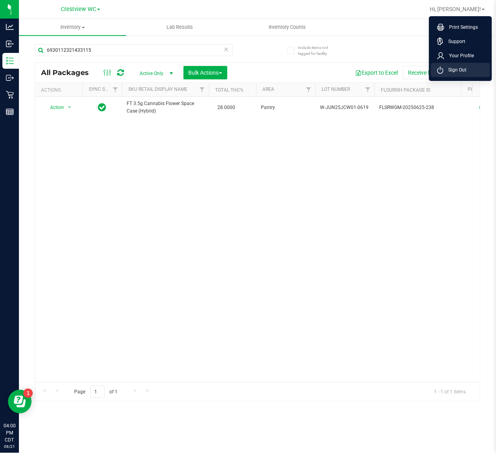
click at [455, 67] on span "Sign Out" at bounding box center [455, 70] width 23 height 8
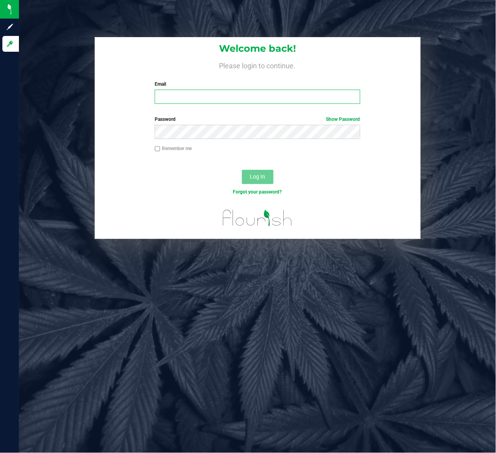
click at [261, 94] on input "Email" at bounding box center [258, 97] width 206 height 14
type input "[EMAIL_ADDRESS][DOMAIN_NAME]"
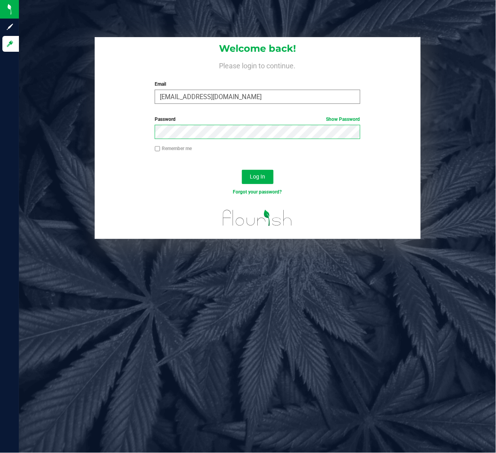
click at [242, 170] on button "Log In" at bounding box center [258, 177] width 32 height 14
